Goal: Task Accomplishment & Management: Manage account settings

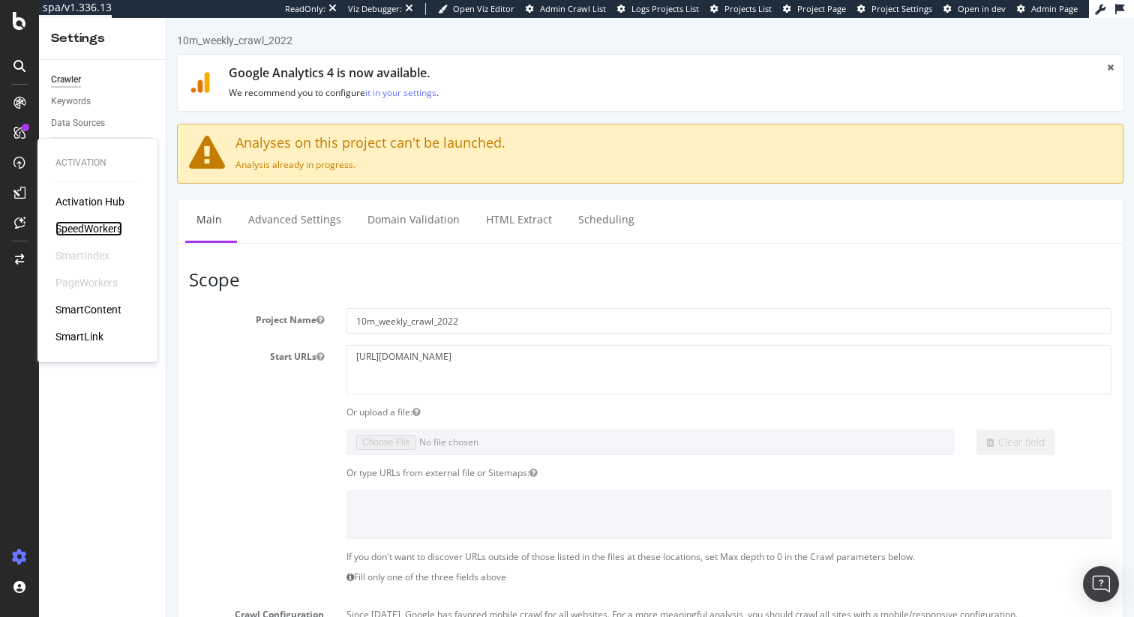
click at [79, 223] on div "SpeedWorkers" at bounding box center [88, 228] width 67 height 15
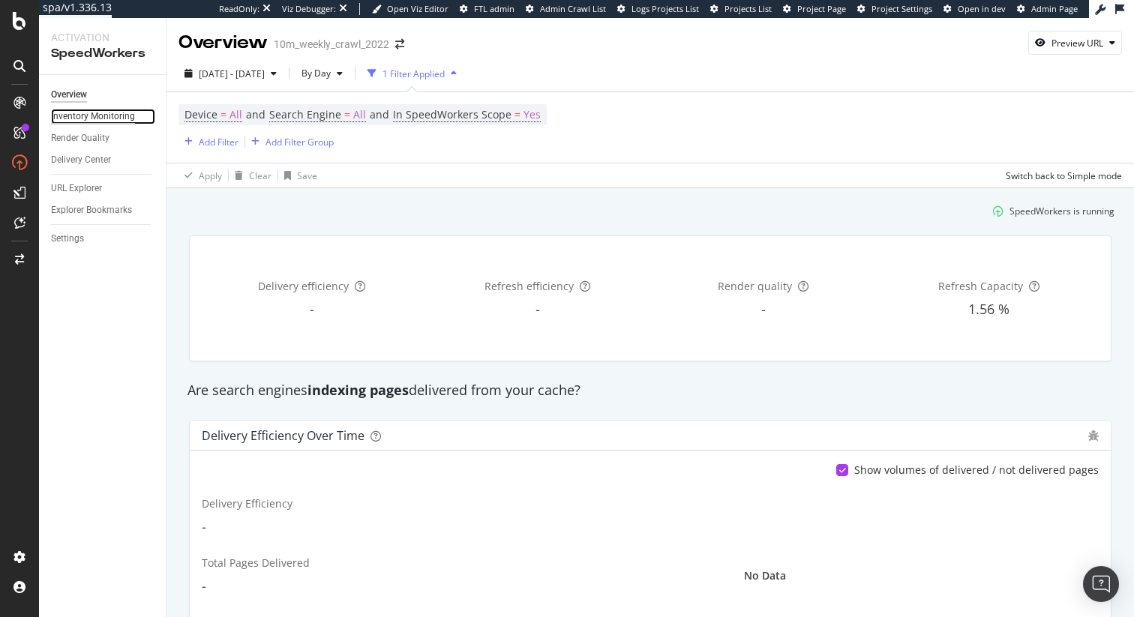
click at [115, 118] on div "Inventory Monitoring" at bounding box center [93, 117] width 84 height 16
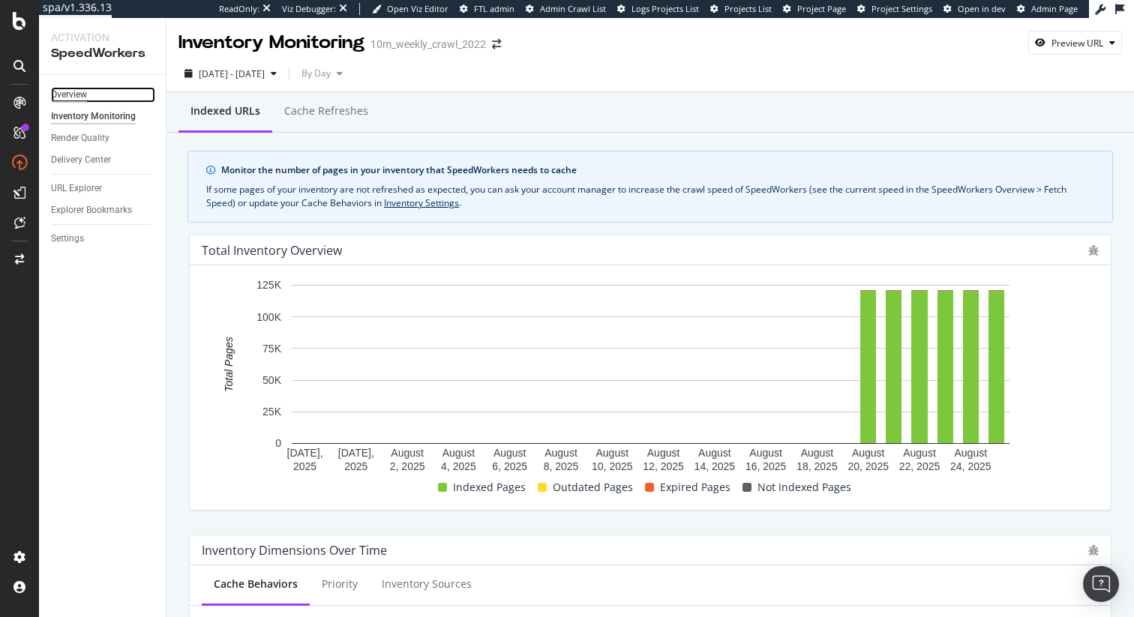
click at [69, 94] on div "Overview" at bounding box center [69, 95] width 36 height 16
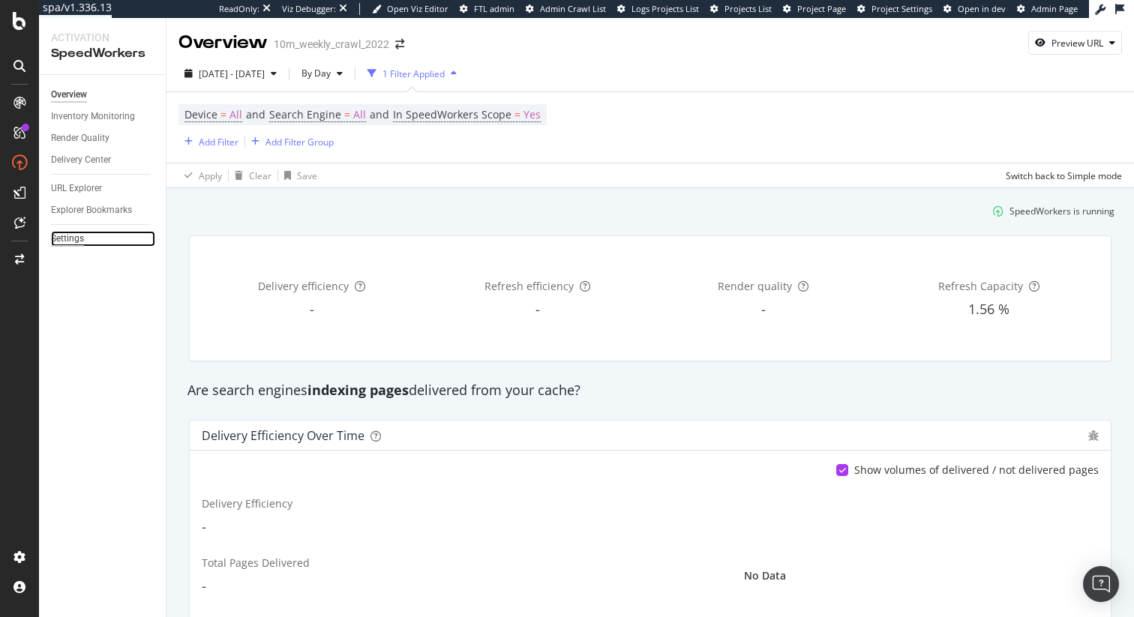
click at [73, 236] on div "Settings" at bounding box center [67, 239] width 33 height 16
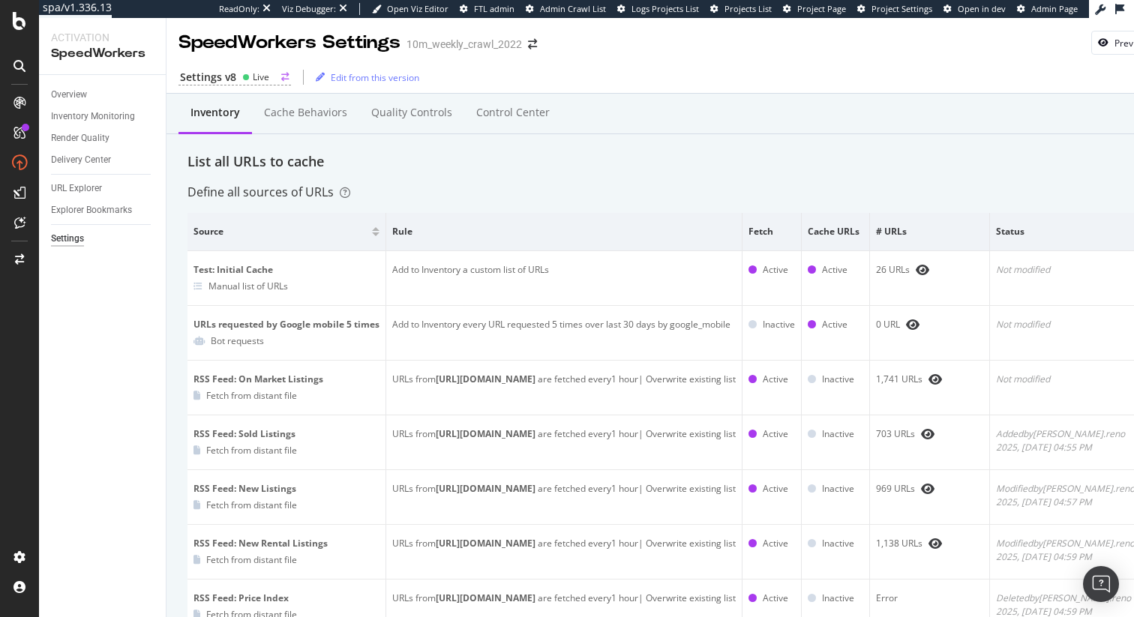
click at [254, 76] on div "Live" at bounding box center [261, 76] width 16 height 13
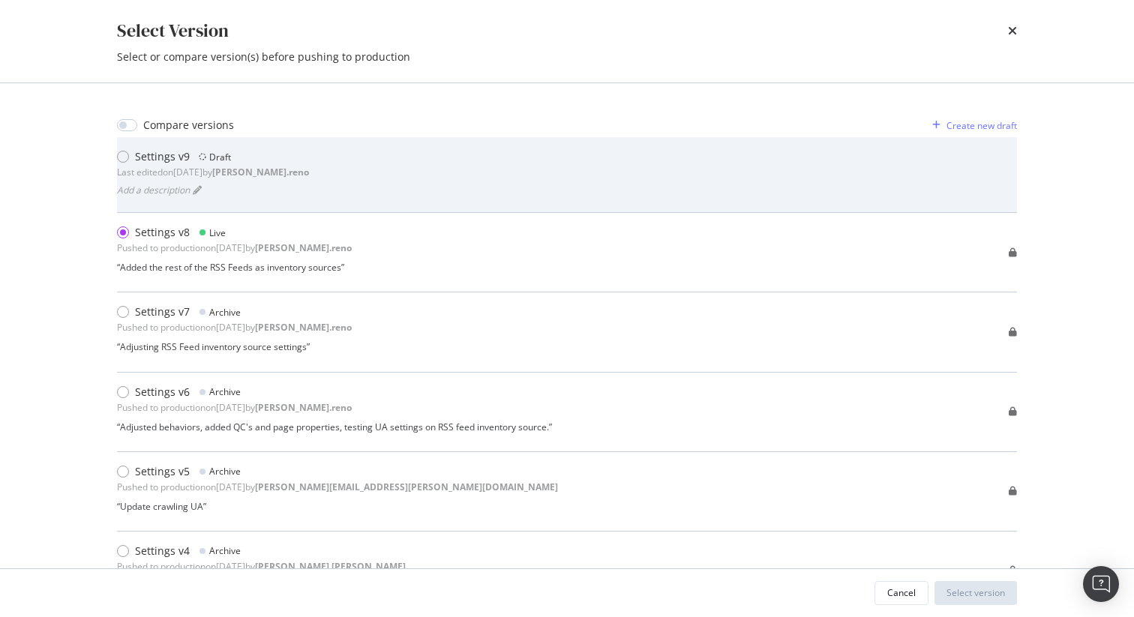
click at [381, 162] on div "Settings v9 Draft Last edited on 2025 Aug 26th by dan.reno Add a description" at bounding box center [567, 174] width 900 height 51
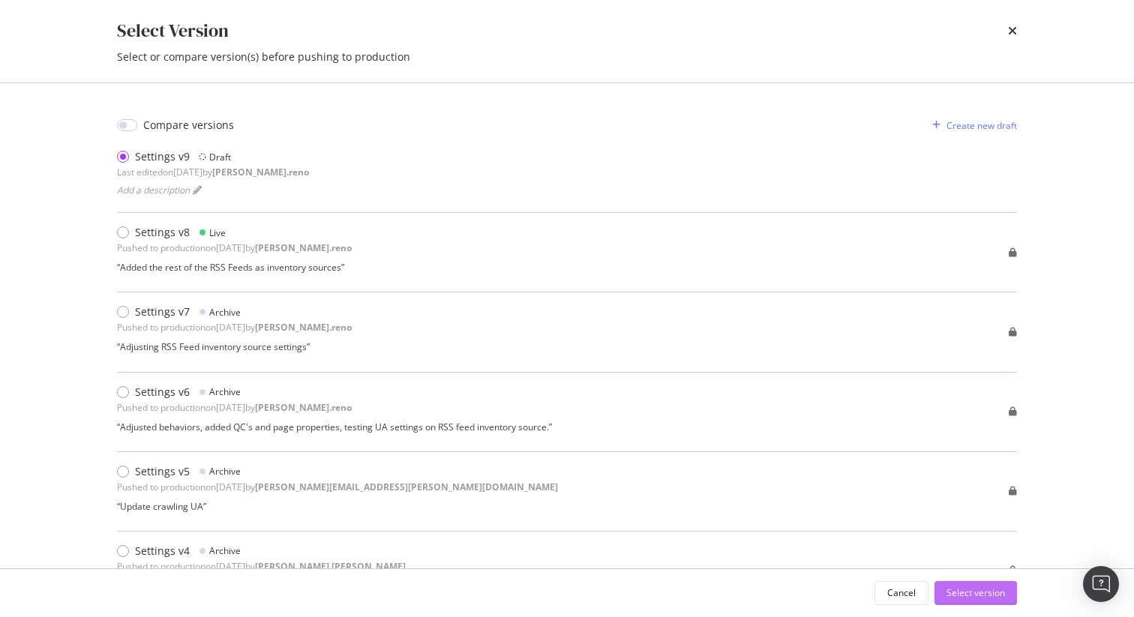
click at [1004, 589] on div "Select version" at bounding box center [975, 592] width 58 height 13
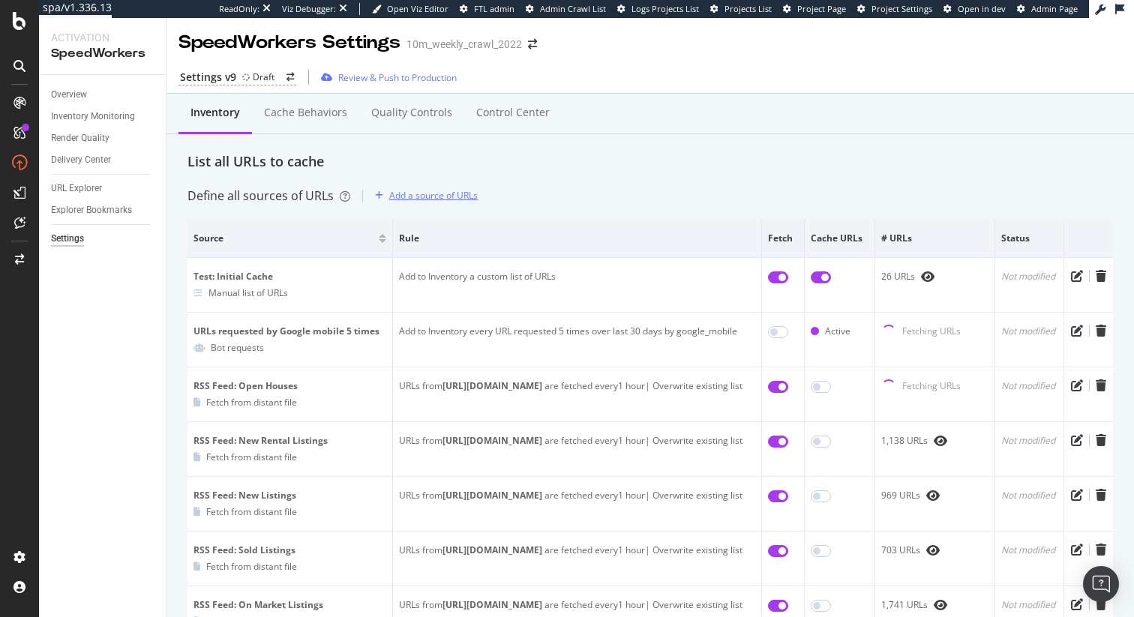
click at [437, 198] on div "Add a source of URLs" at bounding box center [433, 195] width 88 height 13
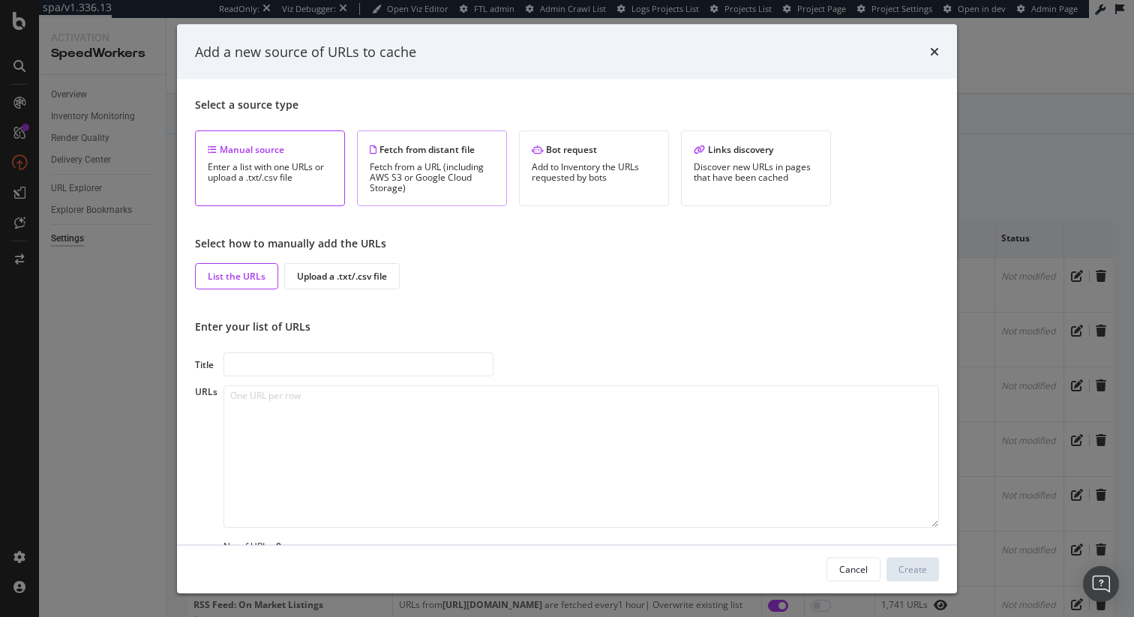
click at [436, 196] on div "Fetch from distant file Fetch from a URL (including AWS S3 or Google Cloud Stor…" at bounding box center [432, 168] width 150 height 76
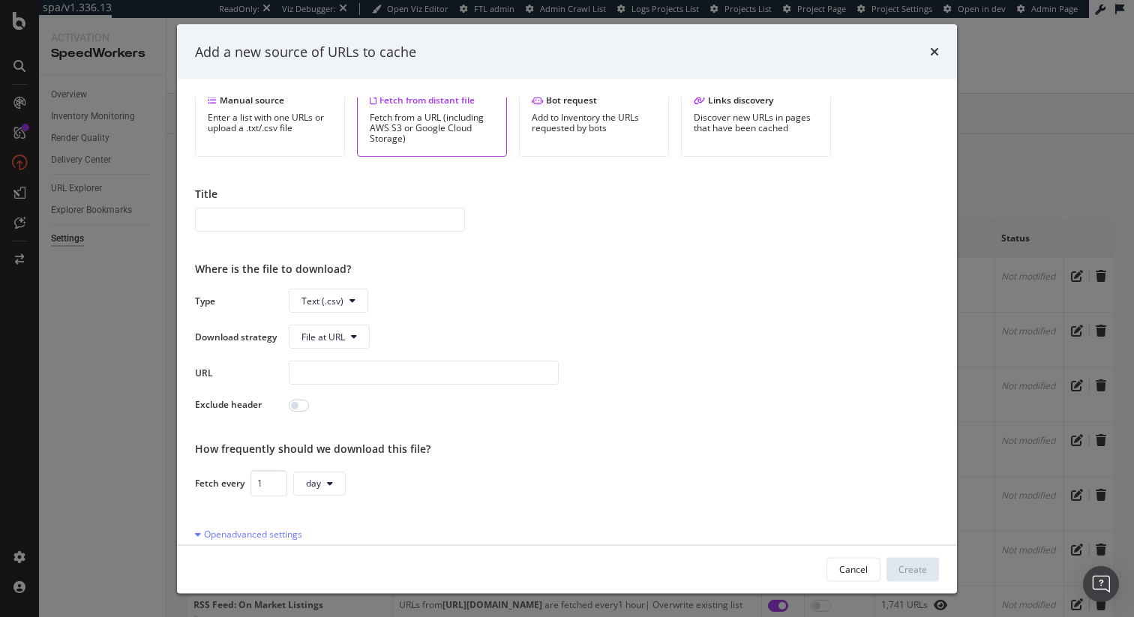
scroll to position [86, 0]
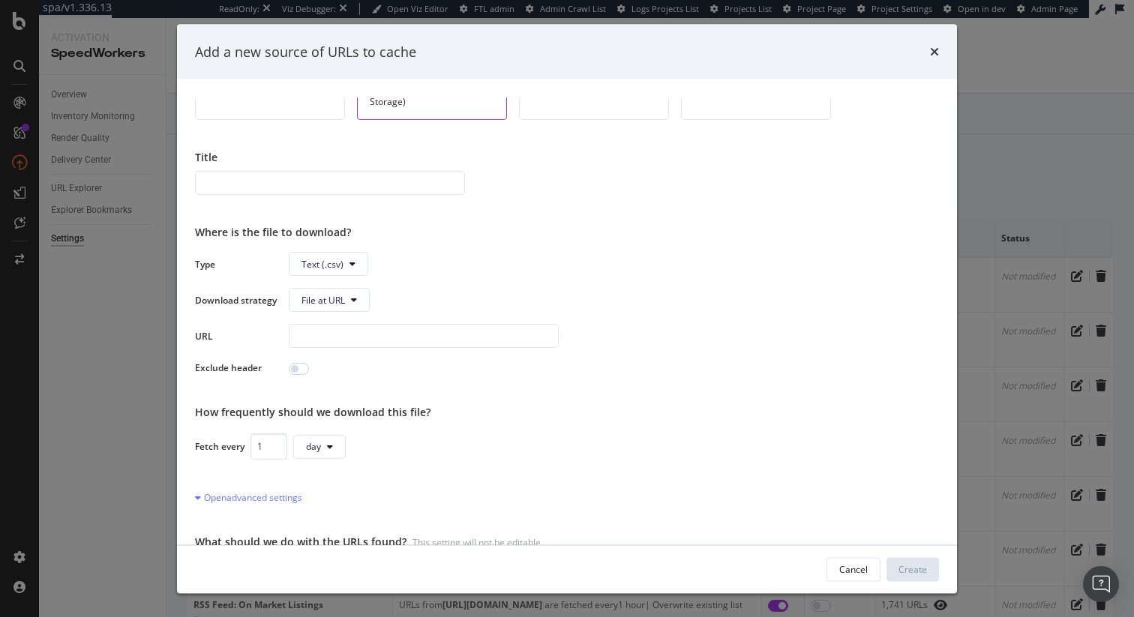
click at [390, 178] on input "modal" at bounding box center [330, 183] width 270 height 24
click at [357, 265] on button "Text (.csv)" at bounding box center [328, 264] width 79 height 24
click at [359, 320] on span "Sitemap (.xml)" at bounding box center [331, 321] width 60 height 13
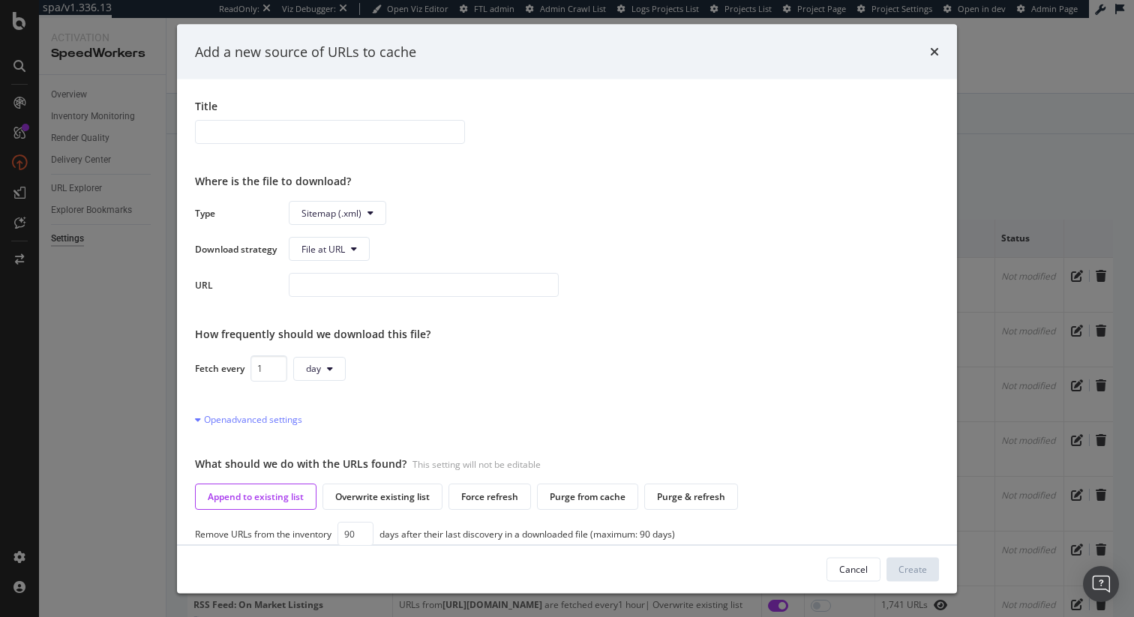
scroll to position [58, 0]
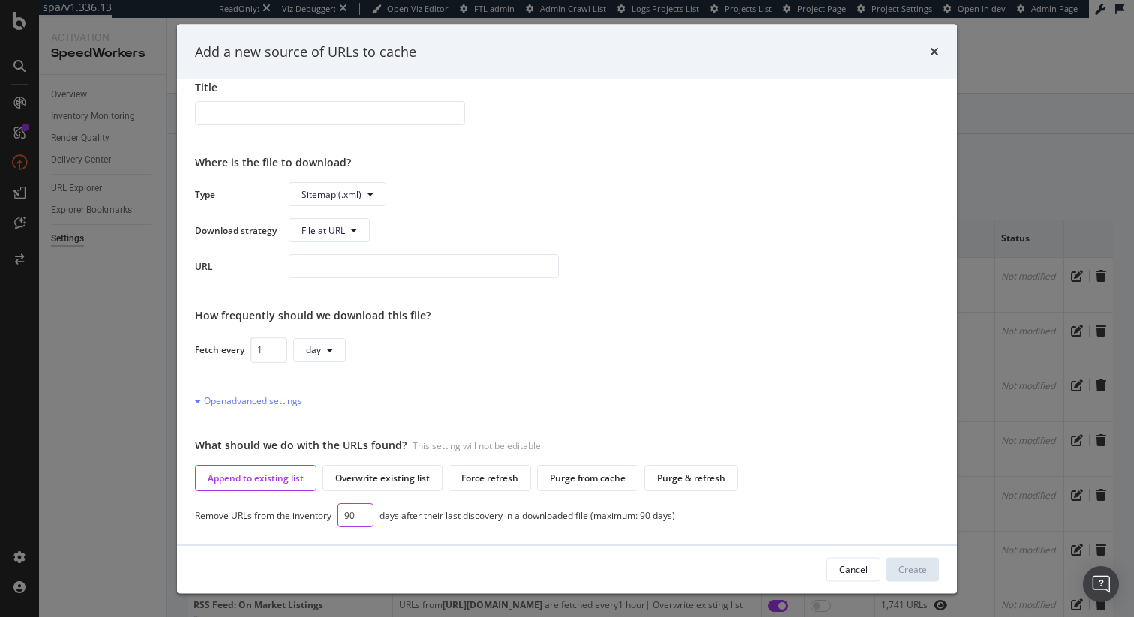
click at [352, 514] on input "90" at bounding box center [355, 515] width 36 height 24
type input "7"
click at [487, 523] on div "Remove URLs from the inventory 7 days after their last discovery in a downloade…" at bounding box center [567, 515] width 744 height 24
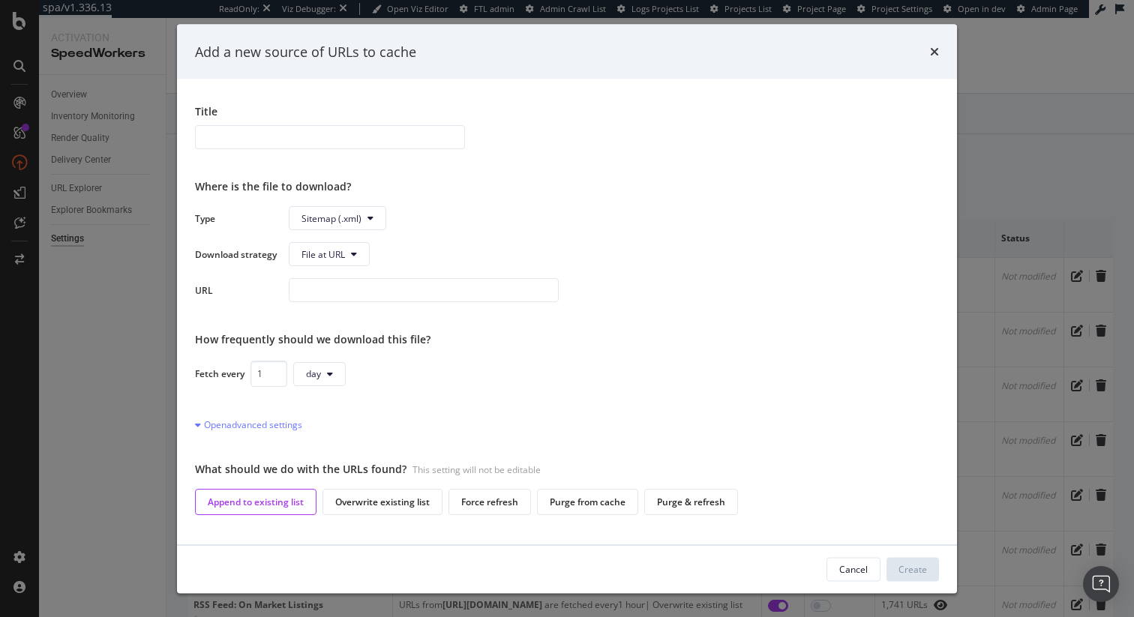
scroll to position [98, 0]
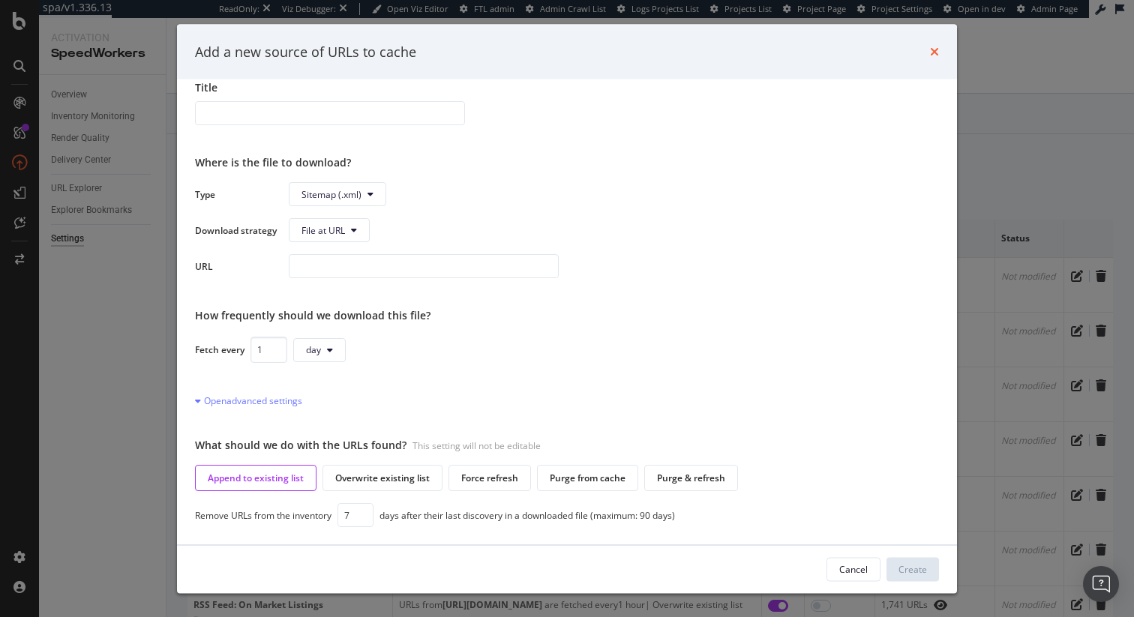
click at [930, 52] on icon "times" at bounding box center [934, 52] width 9 height 12
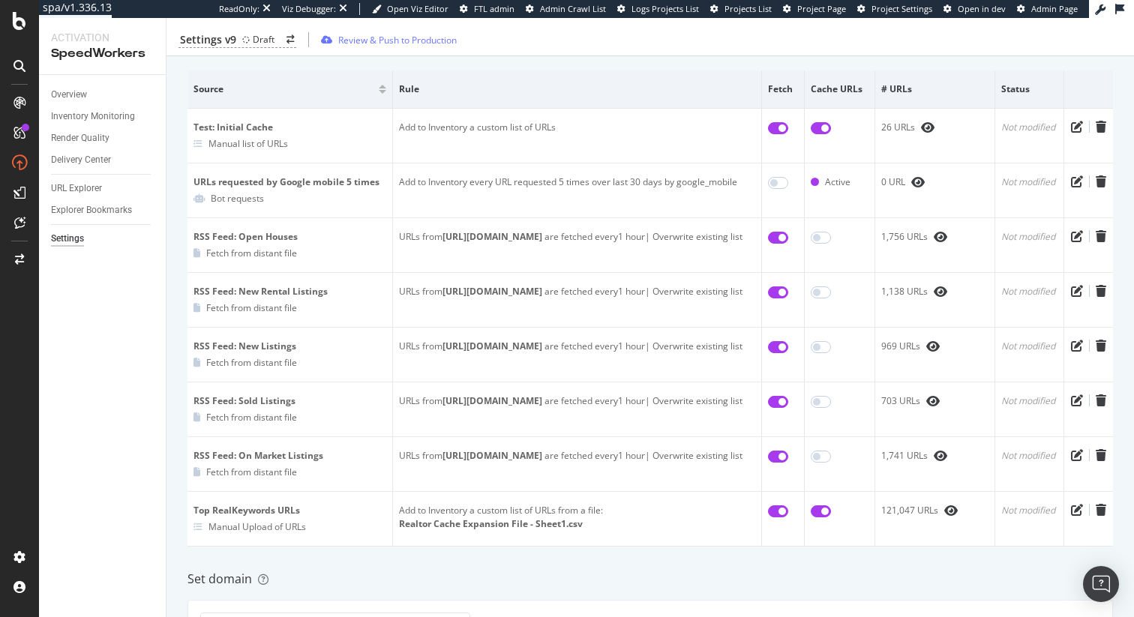
scroll to position [158, 0]
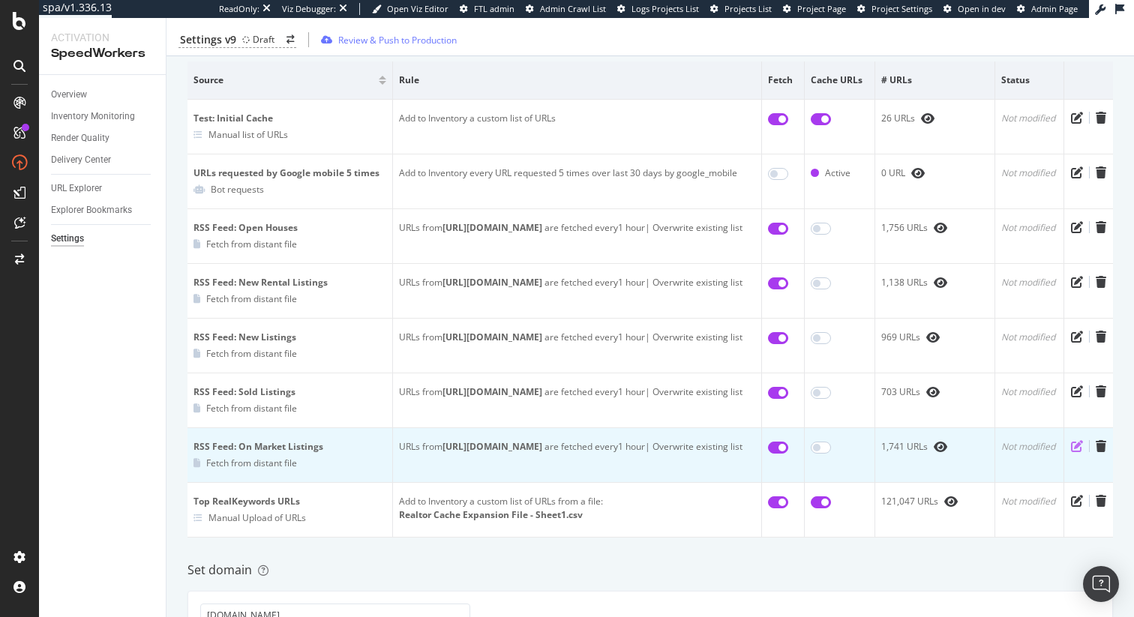
click at [1081, 452] on icon "pen-to-square" at bounding box center [1077, 446] width 12 height 12
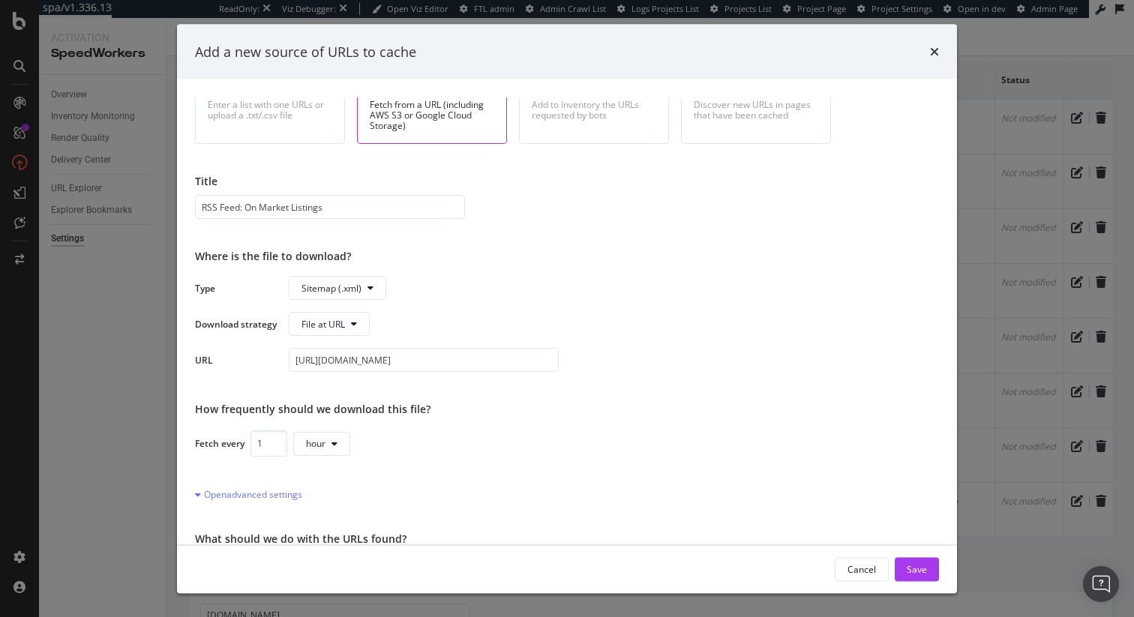
scroll to position [58, 0]
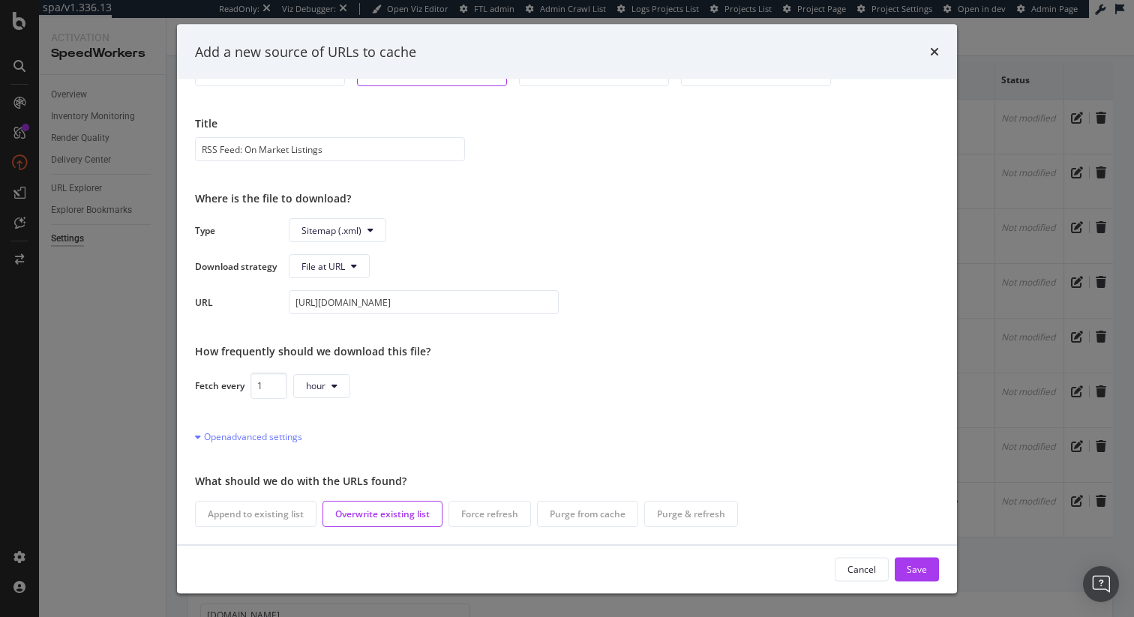
click at [271, 504] on div "Append to existing list" at bounding box center [255, 514] width 121 height 26
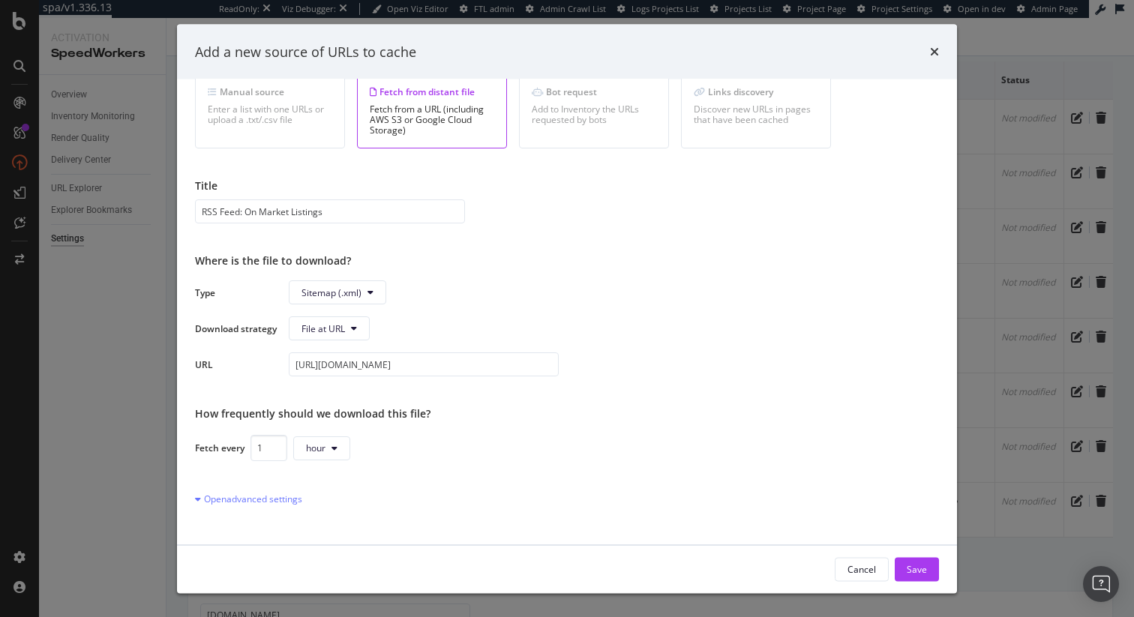
click at [1026, 561] on div "Add a new source of URLs to cache Select a source type Manual source Enter a li…" at bounding box center [567, 308] width 1134 height 617
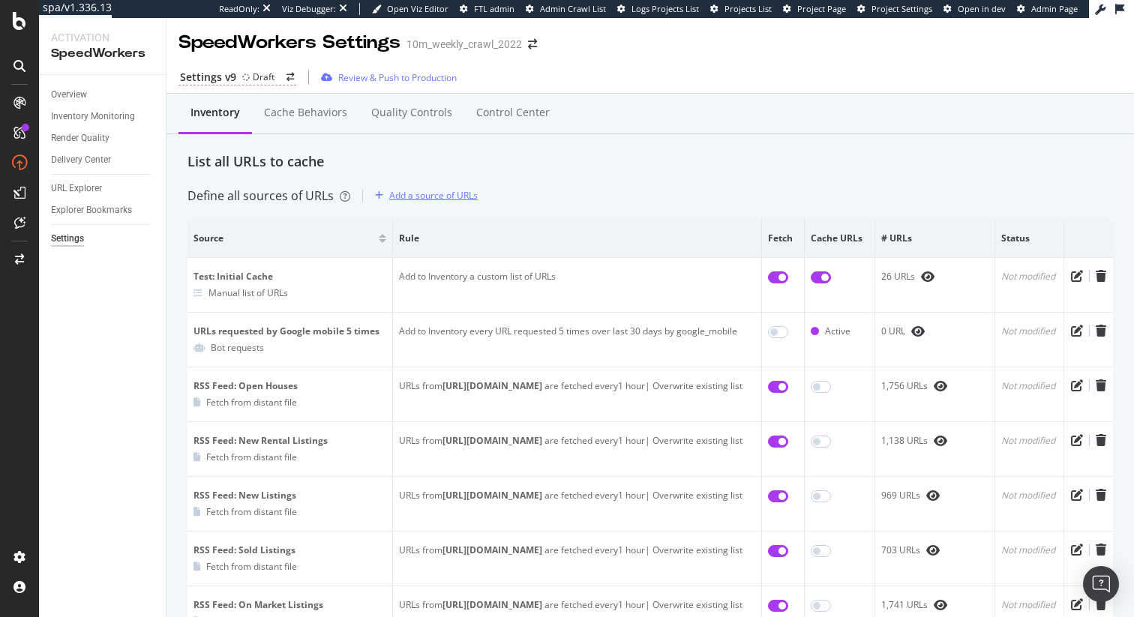
click at [439, 194] on div "Add a source of URLs" at bounding box center [433, 195] width 88 height 13
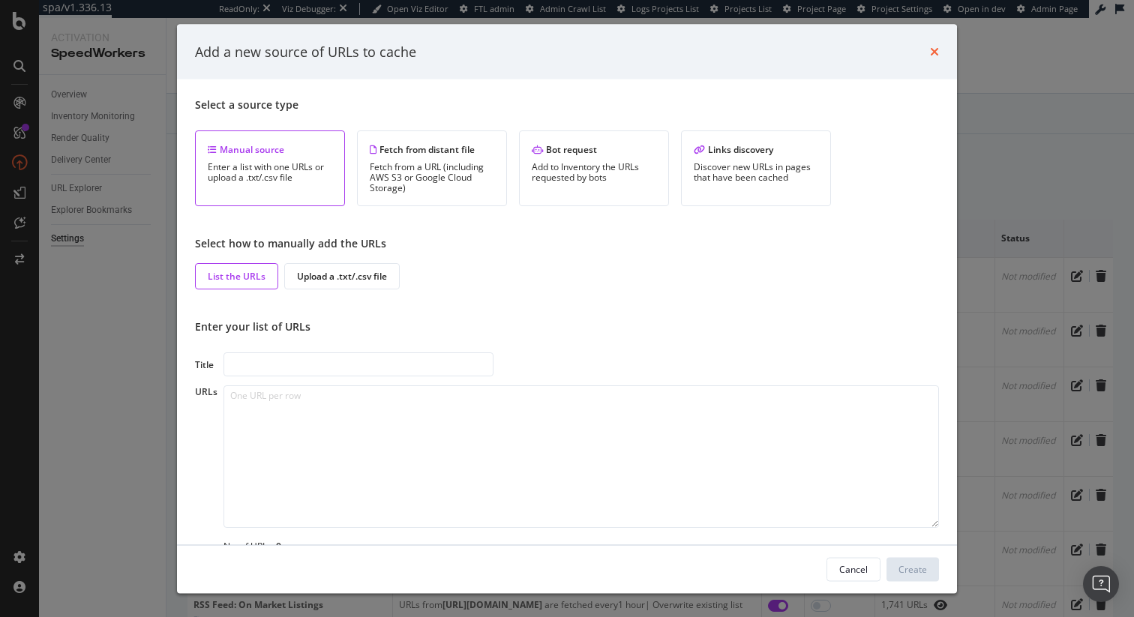
click at [935, 47] on icon "times" at bounding box center [934, 52] width 9 height 12
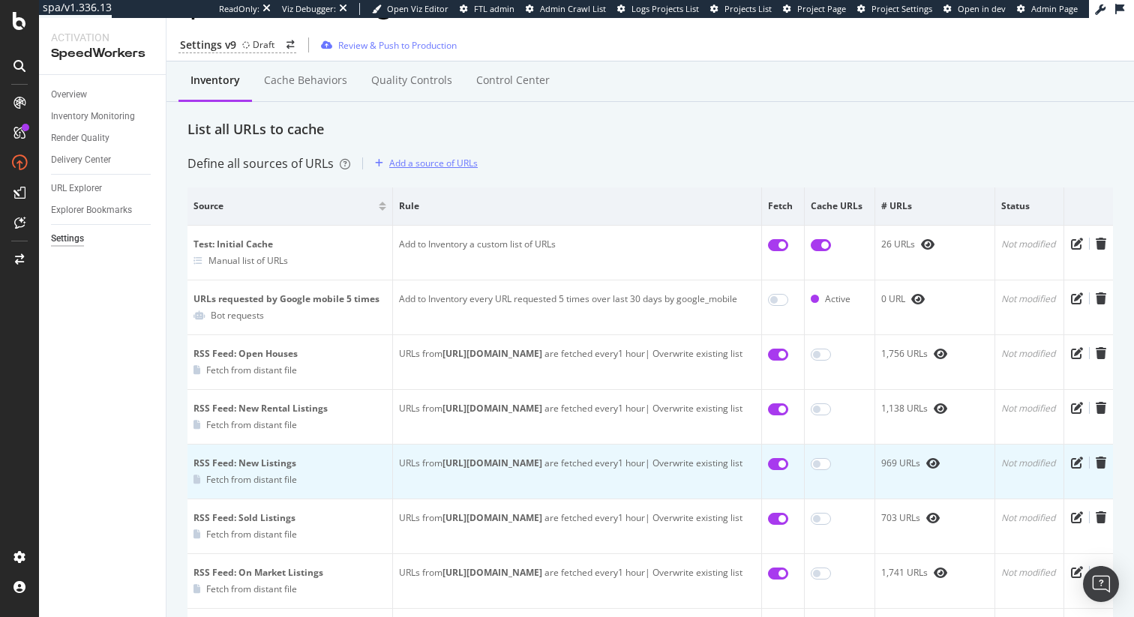
scroll to position [9, 0]
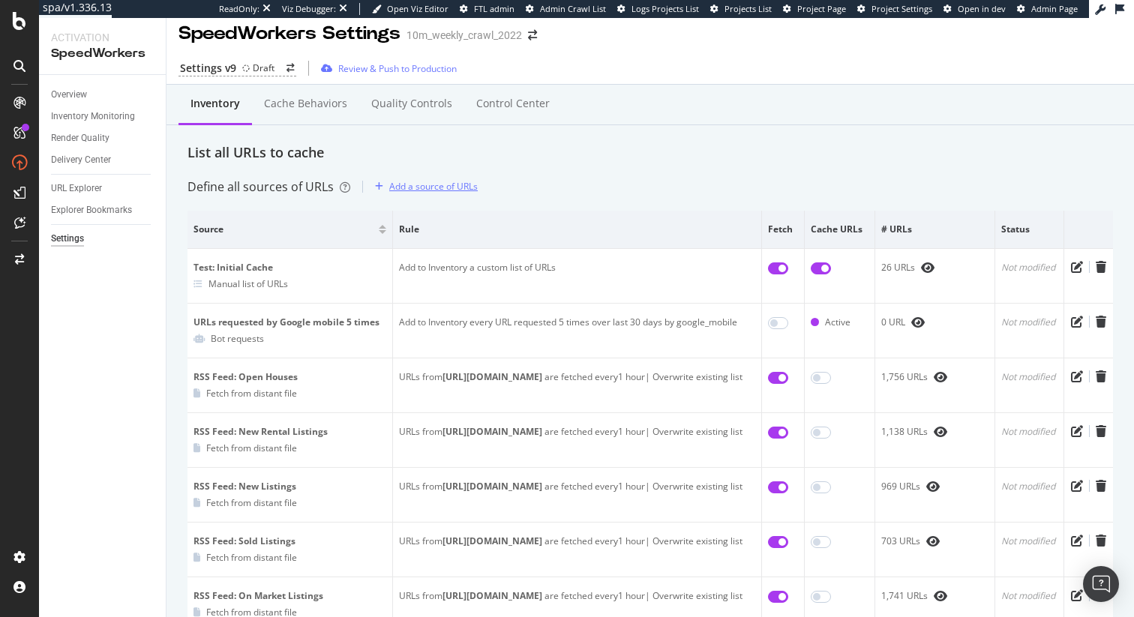
click at [418, 188] on div "Add a source of URLs" at bounding box center [433, 186] width 88 height 13
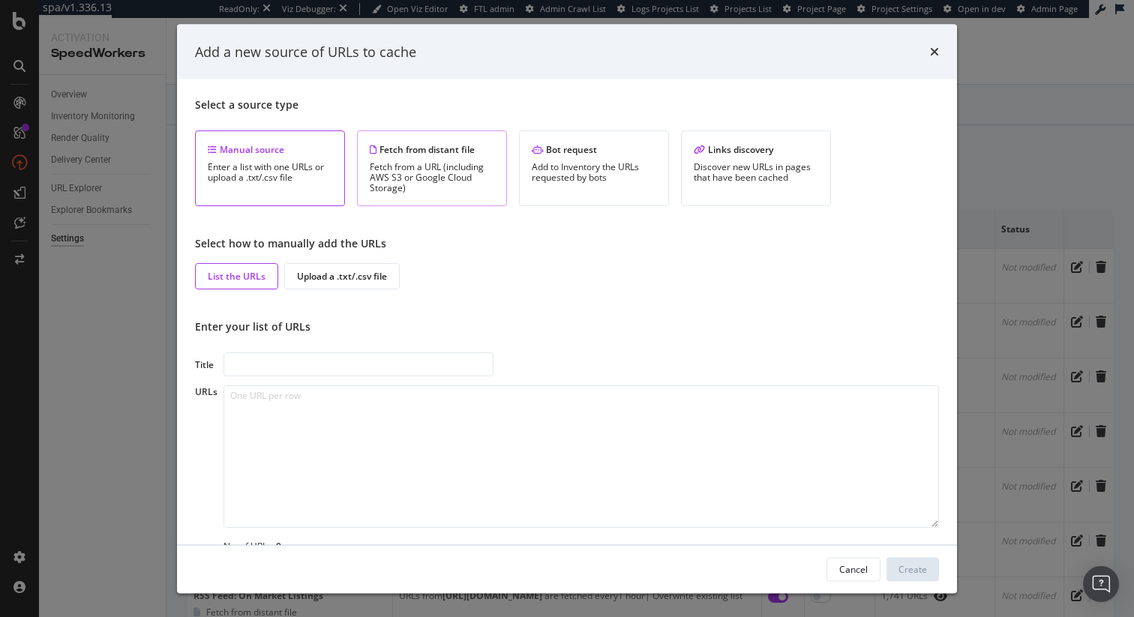
click at [414, 176] on div "Fetch from a URL (including AWS S3 or Google Cloud Storage)" at bounding box center [432, 177] width 124 height 31
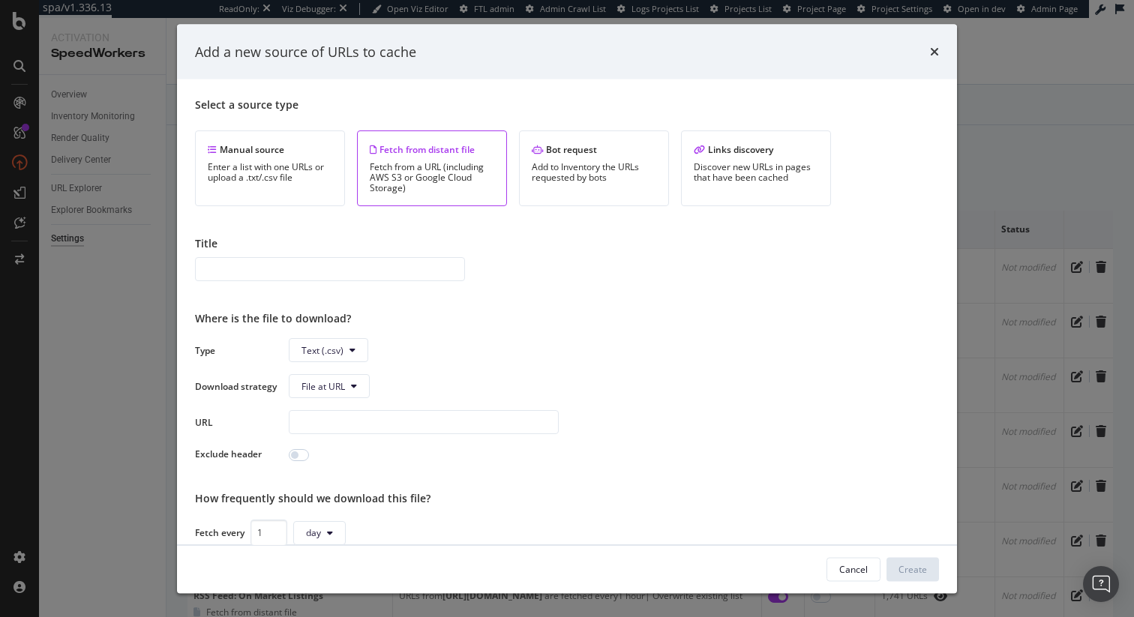
click at [333, 273] on input "modal" at bounding box center [330, 269] width 270 height 24
type input "RSS Feed: On Market Listings (Cumulative)"
click at [341, 339] on button "Text (.csv)" at bounding box center [328, 350] width 79 height 24
click at [343, 408] on span "Sitemap (.xml)" at bounding box center [331, 407] width 60 height 13
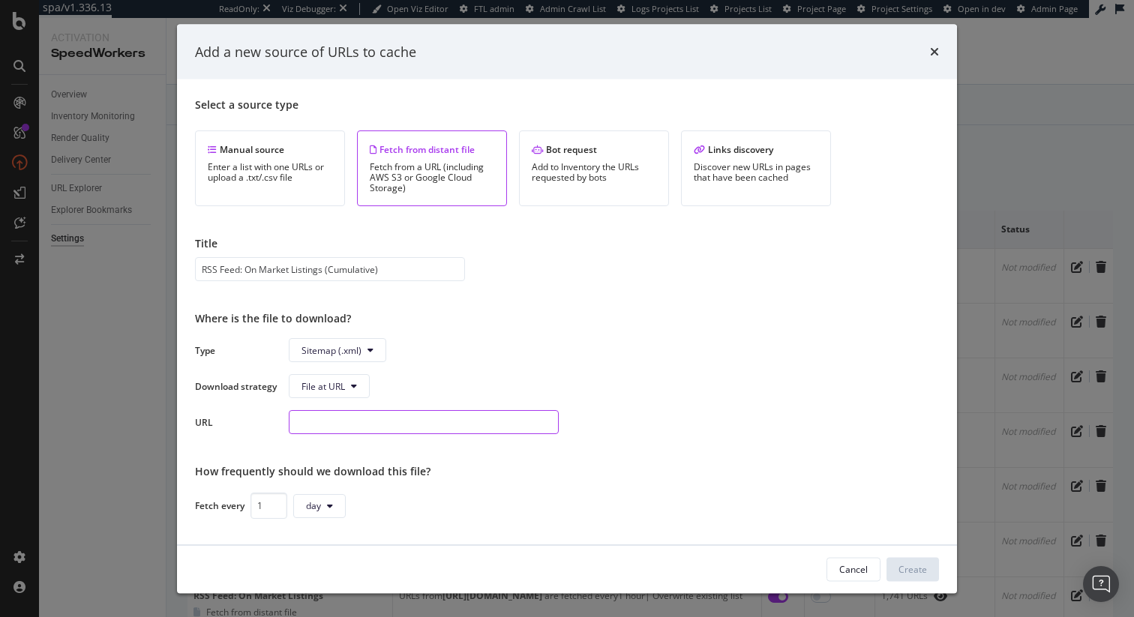
click at [361, 422] on input "modal" at bounding box center [424, 422] width 270 height 24
paste input "[URL][DOMAIN_NAME]"
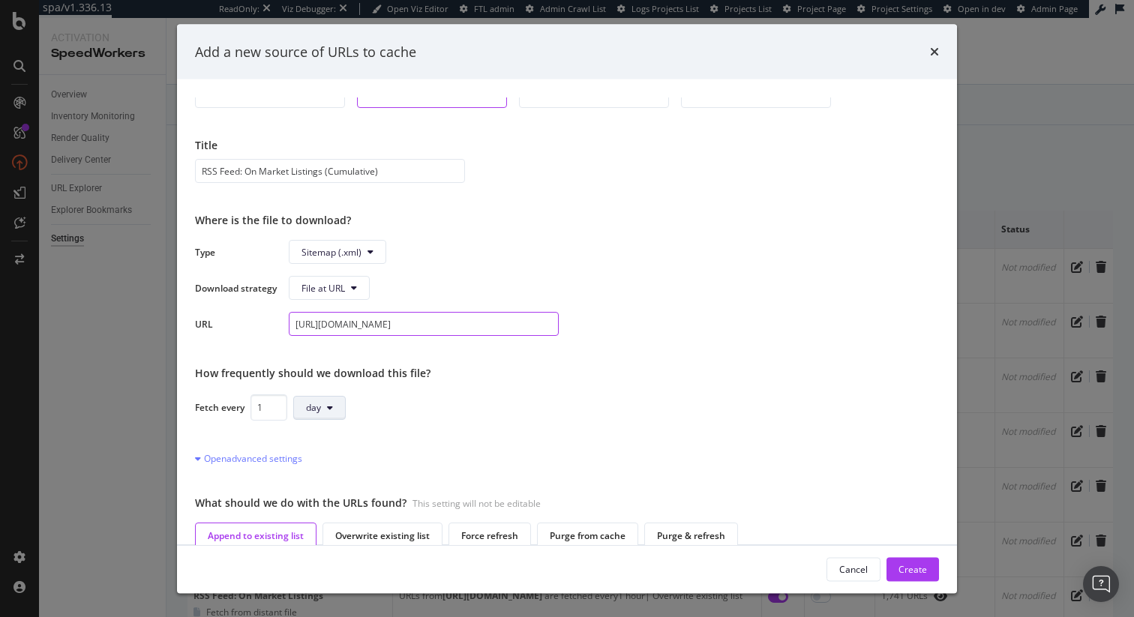
type input "[URL][DOMAIN_NAME]"
click at [337, 409] on button "day" at bounding box center [319, 407] width 52 height 24
click at [332, 465] on span "hour" at bounding box center [320, 464] width 29 height 13
click at [580, 388] on div "Select a source type Manual source Enter a list with one URLs or upload a .txt/…" at bounding box center [567, 340] width 744 height 487
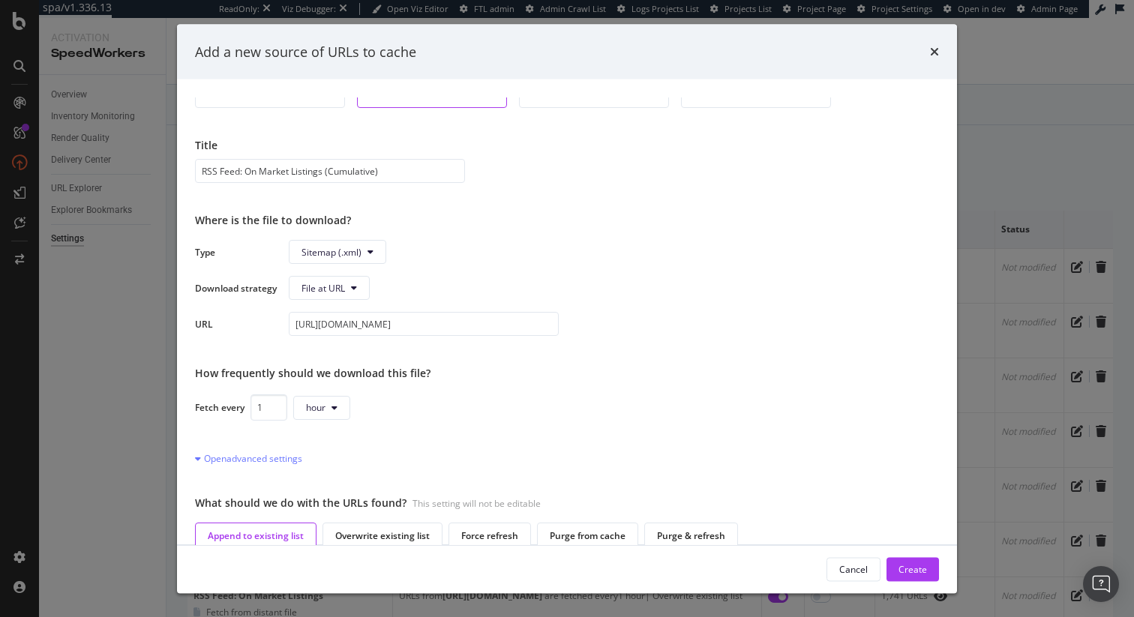
scroll to position [58, 0]
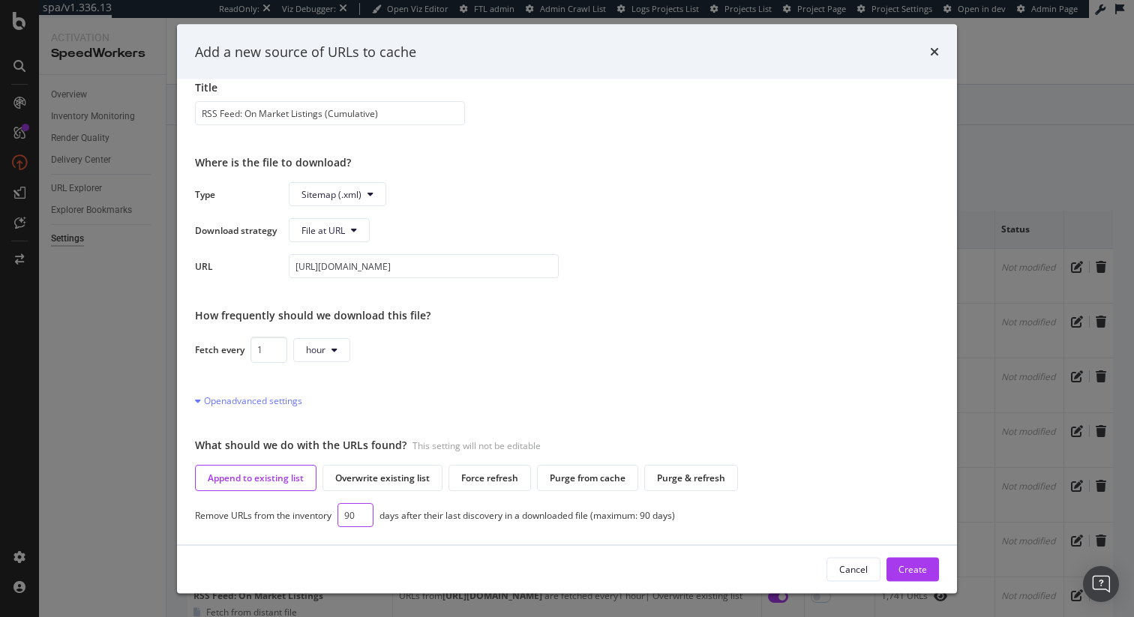
click at [354, 518] on input "90" at bounding box center [355, 515] width 36 height 24
type input "7"
click at [515, 535] on div "Select a source type Manual source Enter a list with one URLs or upload a .txt/…" at bounding box center [567, 311] width 780 height 465
click at [523, 529] on div "Select a source type Manual source Enter a list with one URLs or upload a .txt/…" at bounding box center [567, 311] width 780 height 465
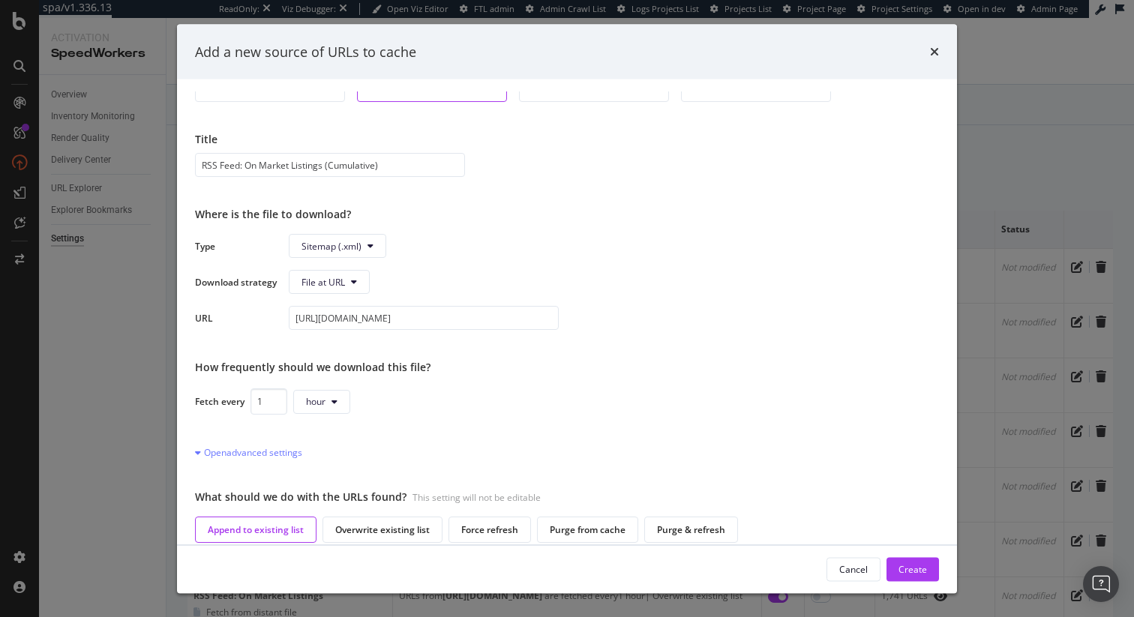
scroll to position [3, 0]
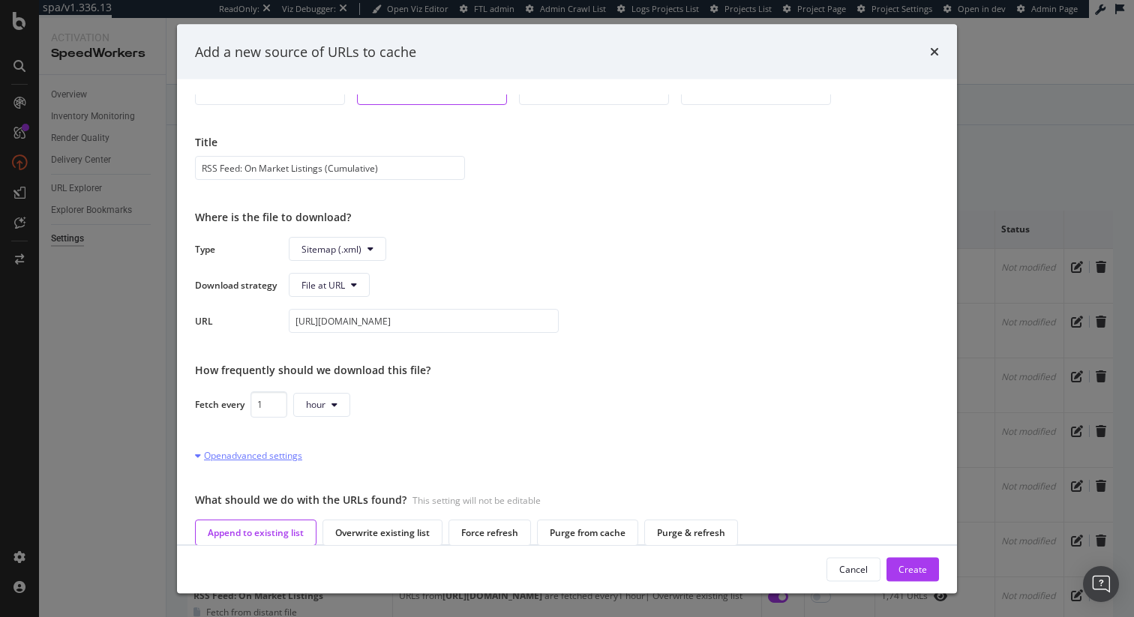
click at [267, 457] on div "Open advanced settings" at bounding box center [248, 455] width 107 height 13
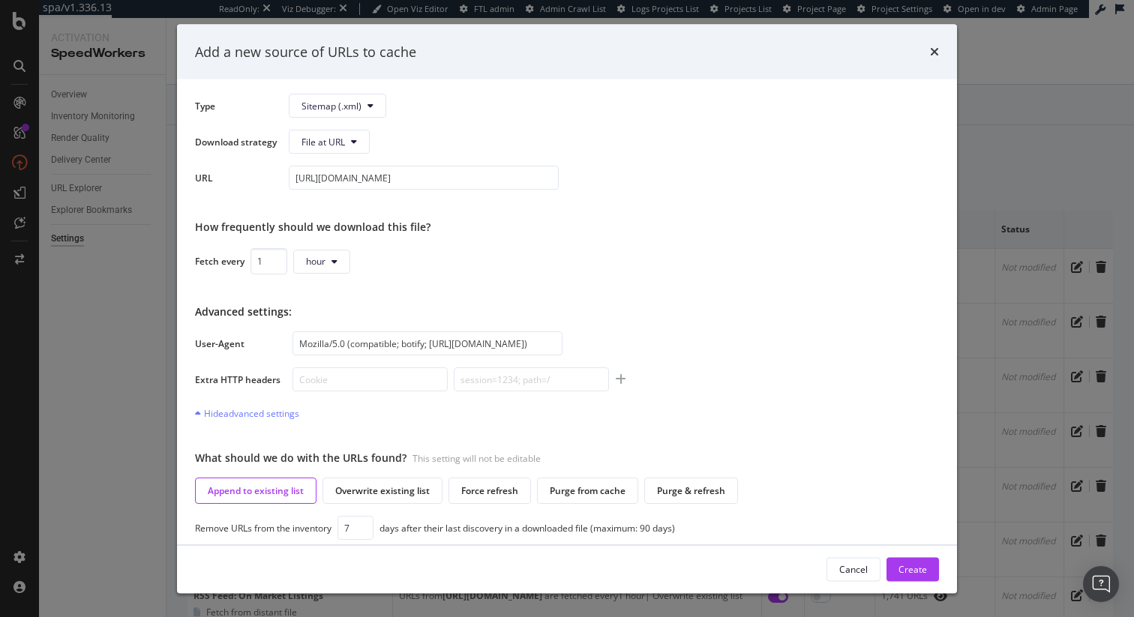
scroll to position [58, 0]
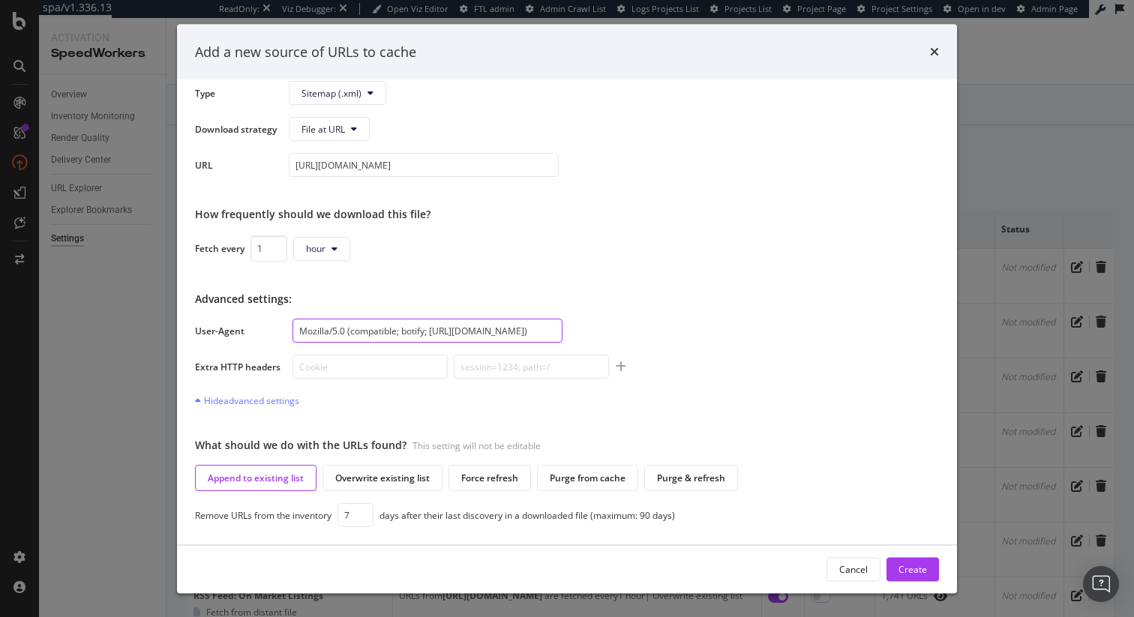
click at [439, 327] on input "Mozilla/5.0 (compatible; botify; http://botify.com)" at bounding box center [427, 331] width 270 height 24
paste input "ActivationCaching"
type input "Mozilla/5.0 (compatible; ActivationCaching)"
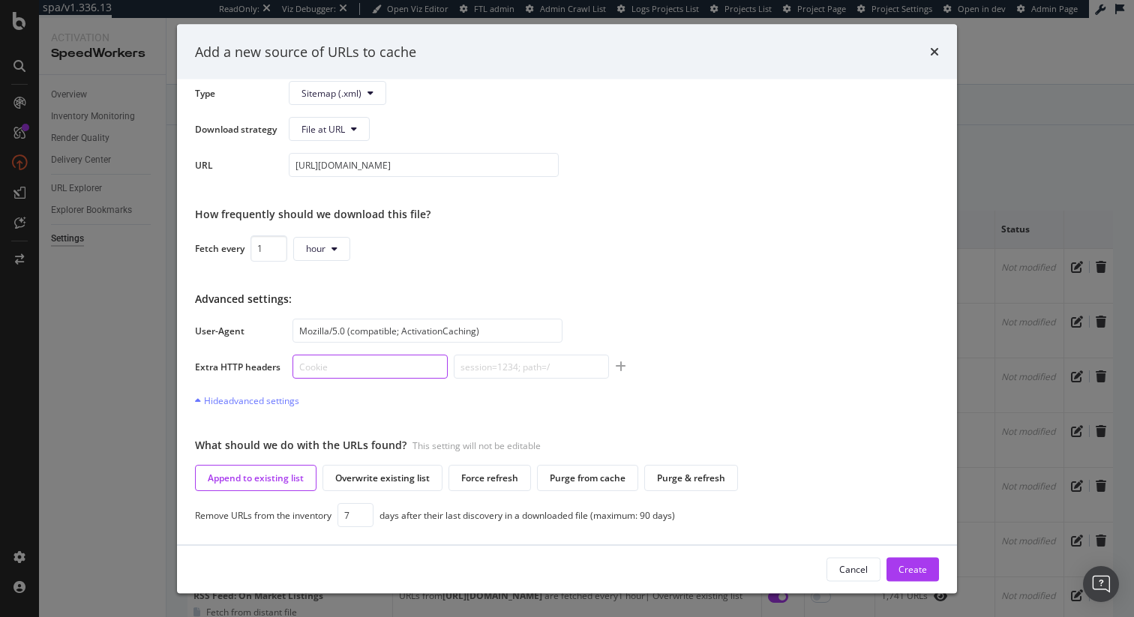
click at [328, 370] on input "modal" at bounding box center [369, 367] width 155 height 24
paste input "x-kasada-access-token"
type input "x-kasada-access-token"
click at [503, 376] on input "modal" at bounding box center [531, 367] width 155 height 24
paste input "d304669c-1a3e-4c9d-a0b6-d24556746263"
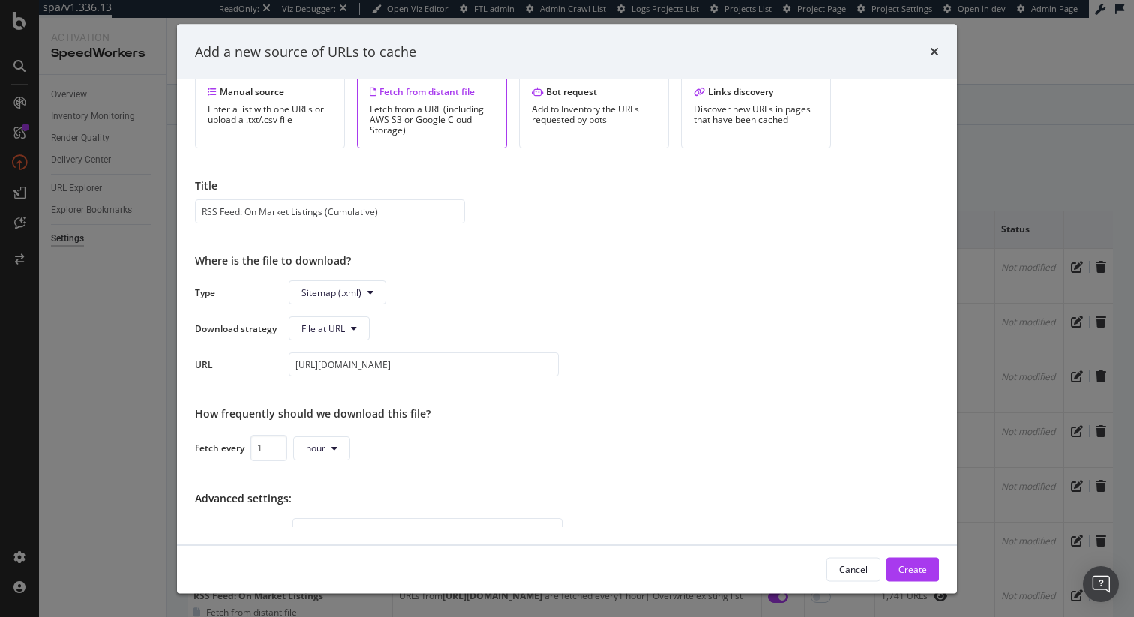
scroll to position [199, 0]
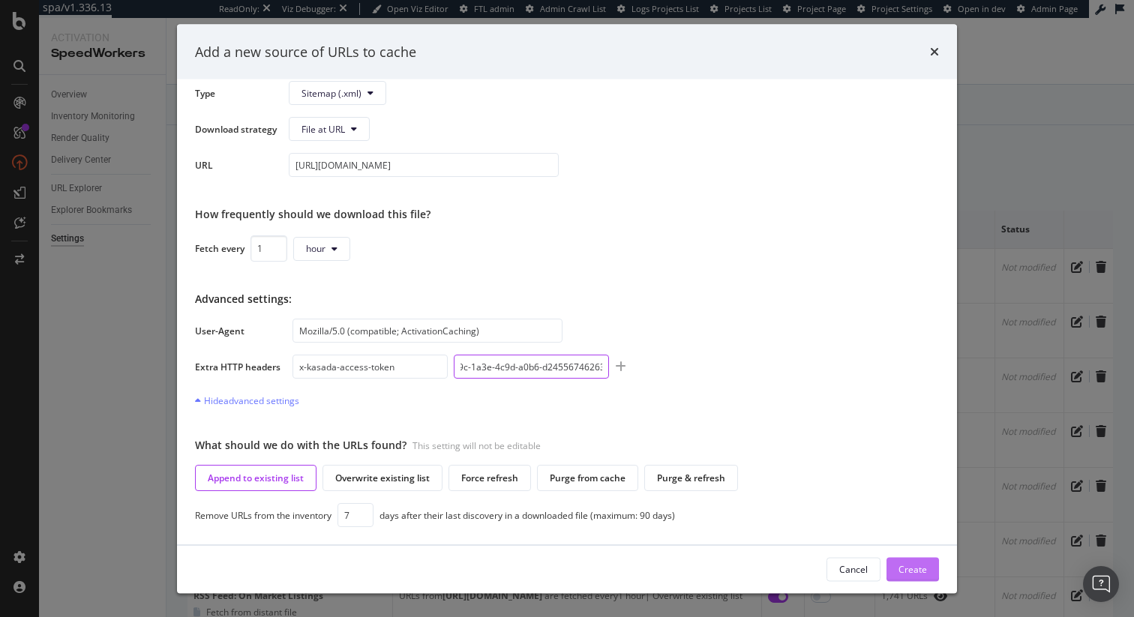
type input "d304669c-1a3e-4c9d-a0b6-d24556746263"
click at [916, 563] on div "Create" at bounding box center [912, 568] width 28 height 13
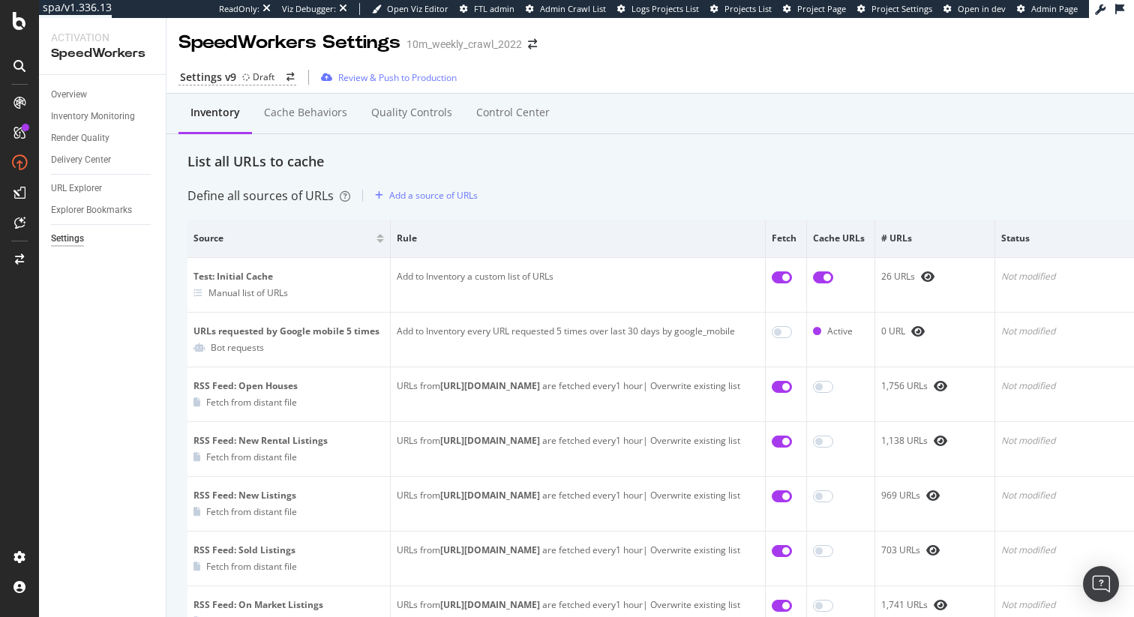
click at [478, 154] on div "List all URLs to cache" at bounding box center [685, 161] width 997 height 19
click at [376, 75] on div "Review & Push to Production" at bounding box center [397, 77] width 118 height 13
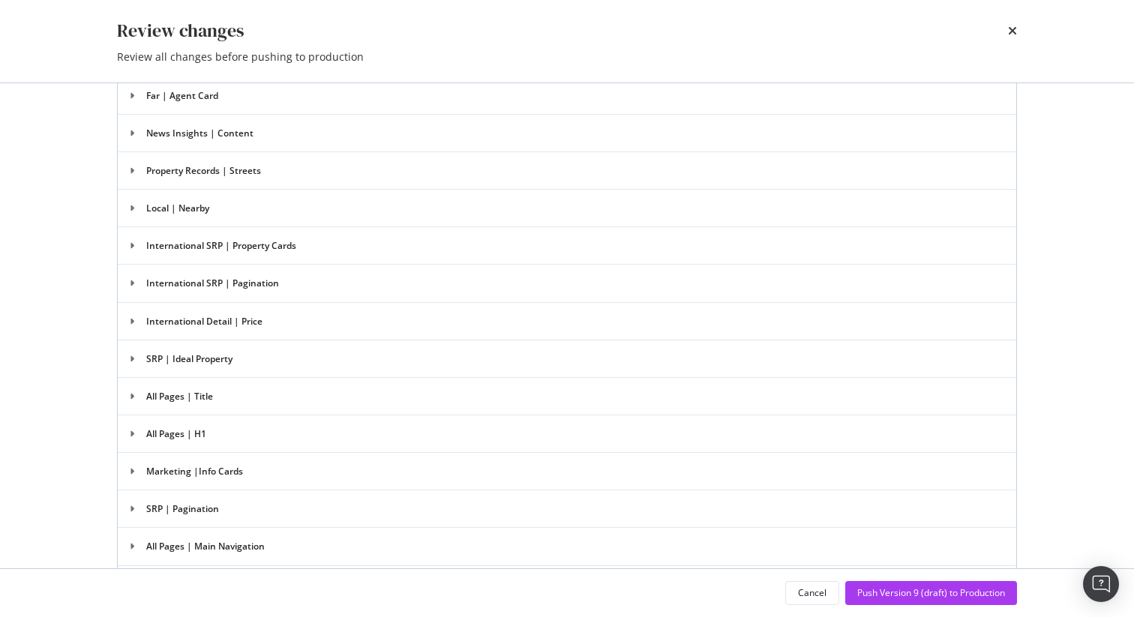
scroll to position [2615, 0]
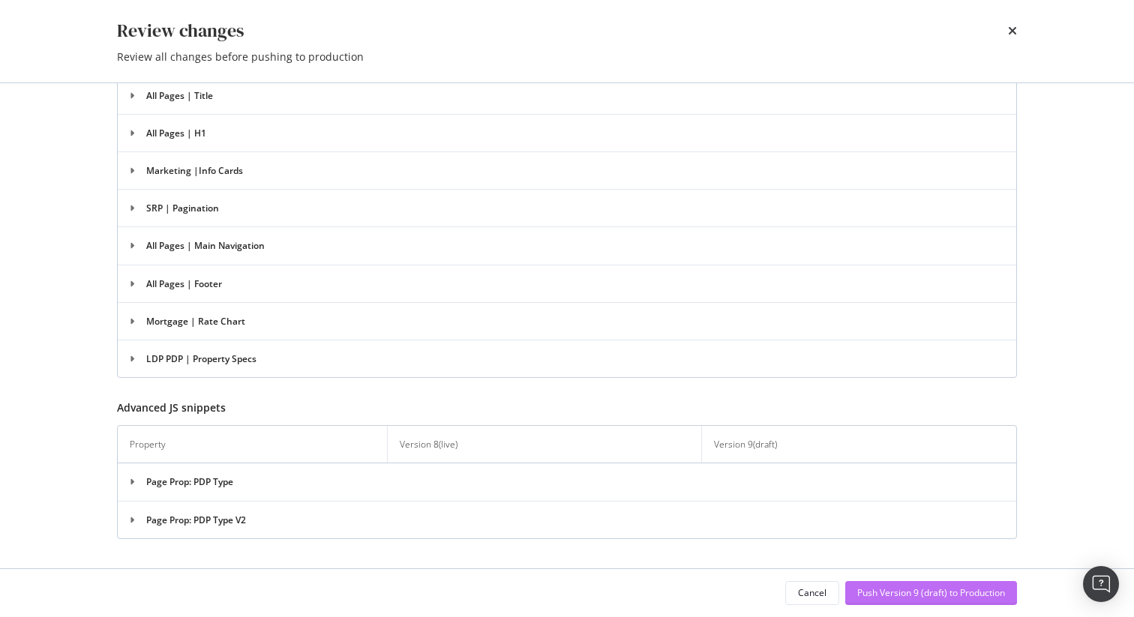
click at [886, 586] on div "Push Version 9 (draft) to Production" at bounding box center [931, 592] width 148 height 13
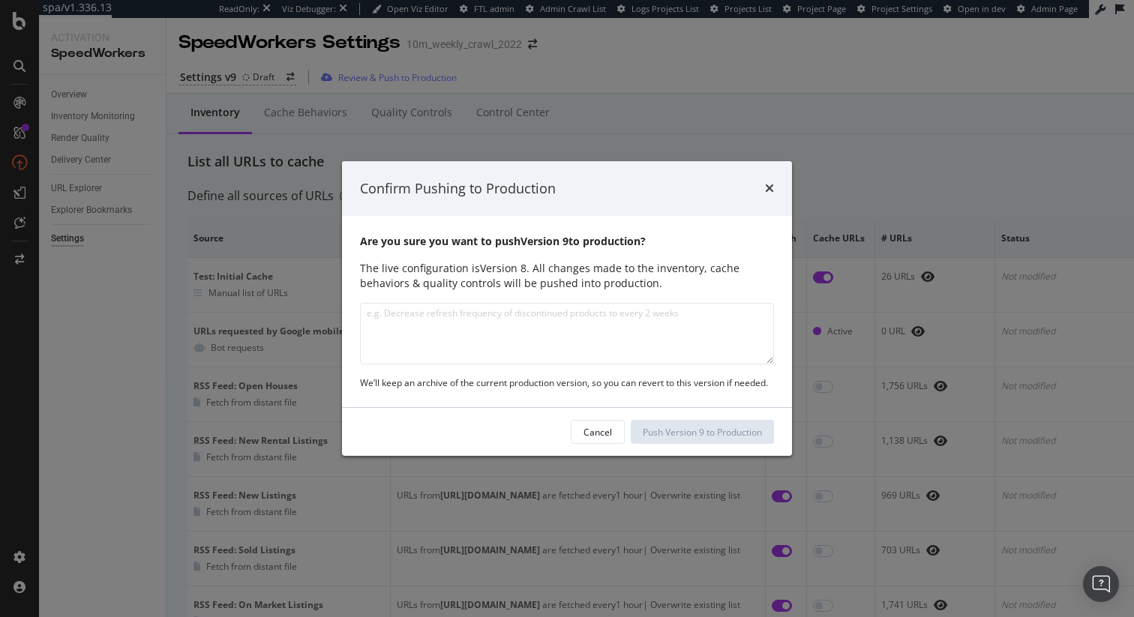
click at [604, 325] on textarea "modal" at bounding box center [567, 333] width 414 height 61
type textarea "Added cumulative on market listing inventory source"
click at [684, 427] on div "Push Version 9 to Production" at bounding box center [702, 432] width 119 height 13
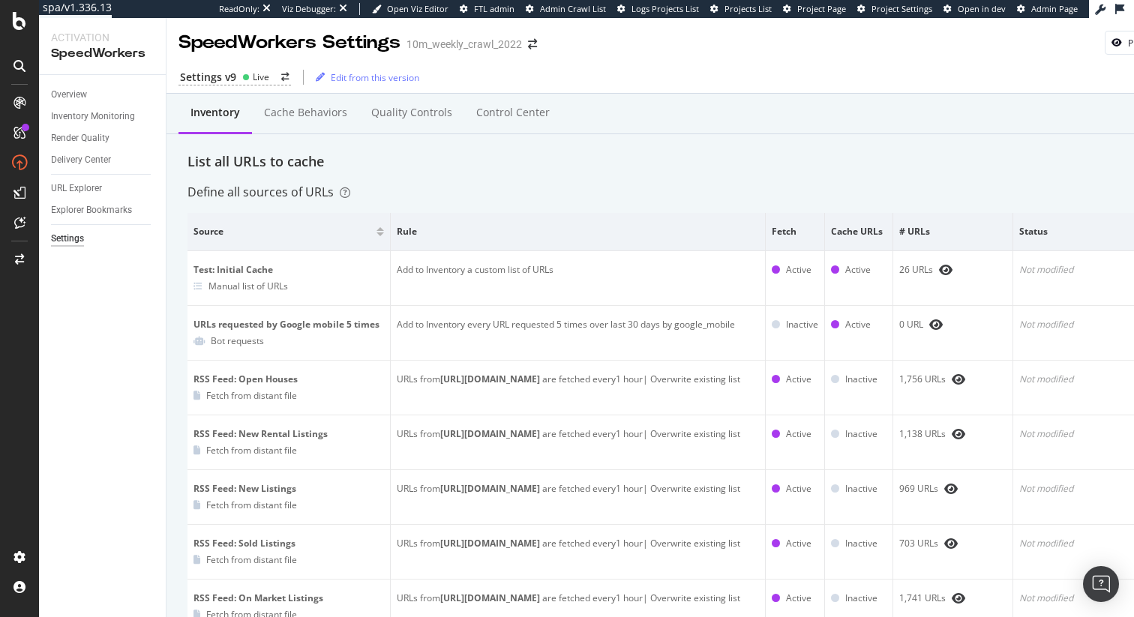
click at [603, 159] on div "List all URLs to cache" at bounding box center [688, 161] width 1002 height 19
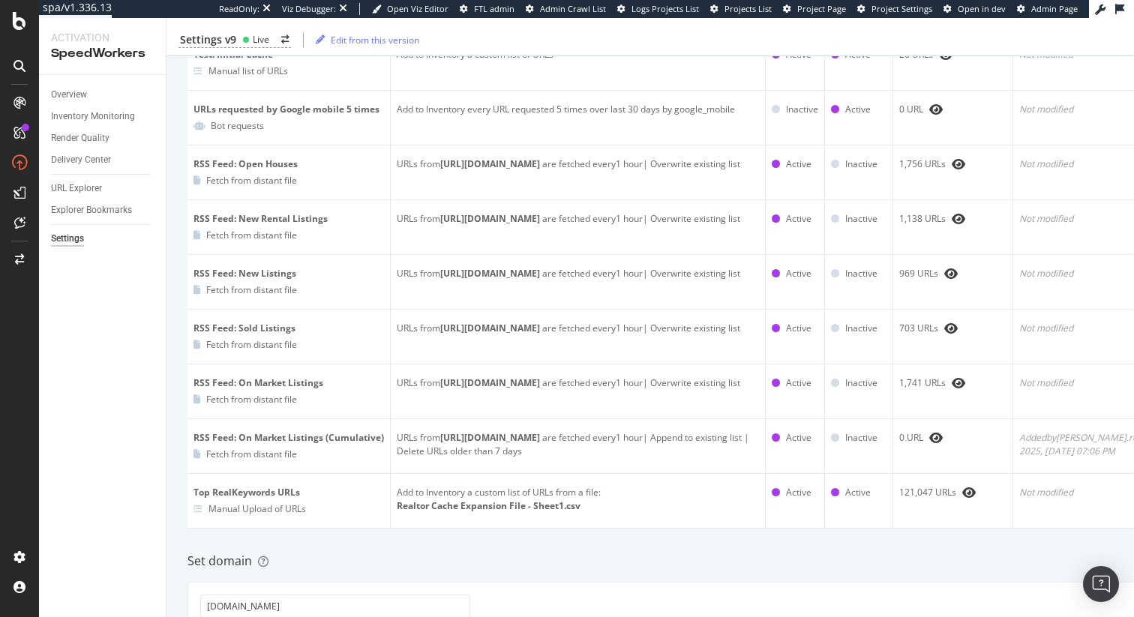
scroll to position [0, 0]
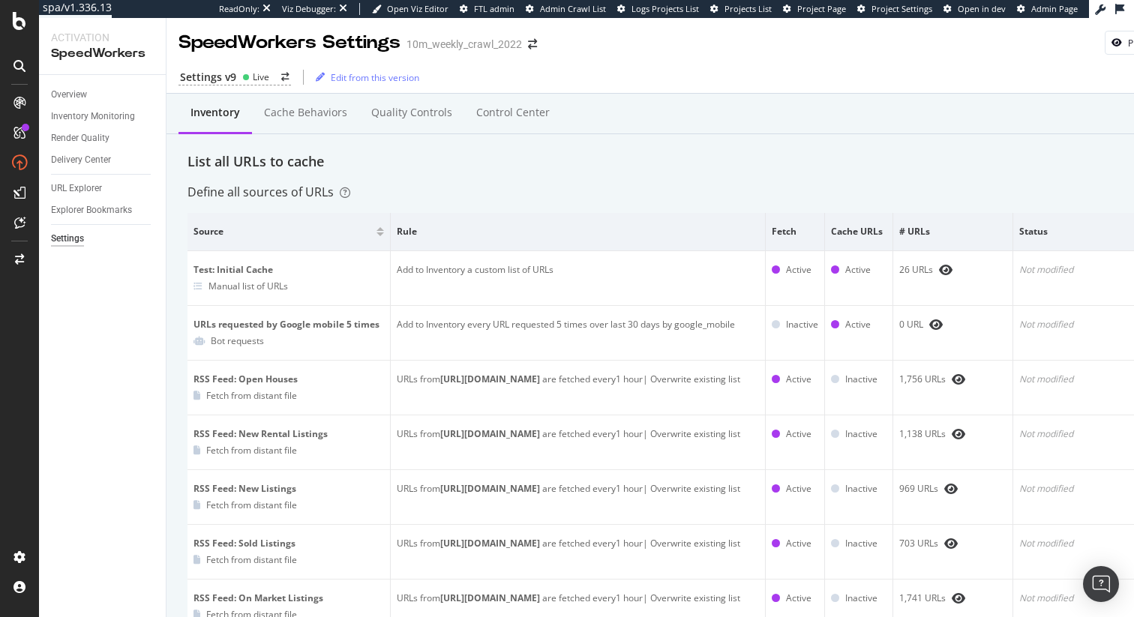
click at [600, 162] on div "List all URLs to cache" at bounding box center [688, 161] width 1002 height 19
click at [264, 76] on div "Live" at bounding box center [261, 76] width 16 height 13
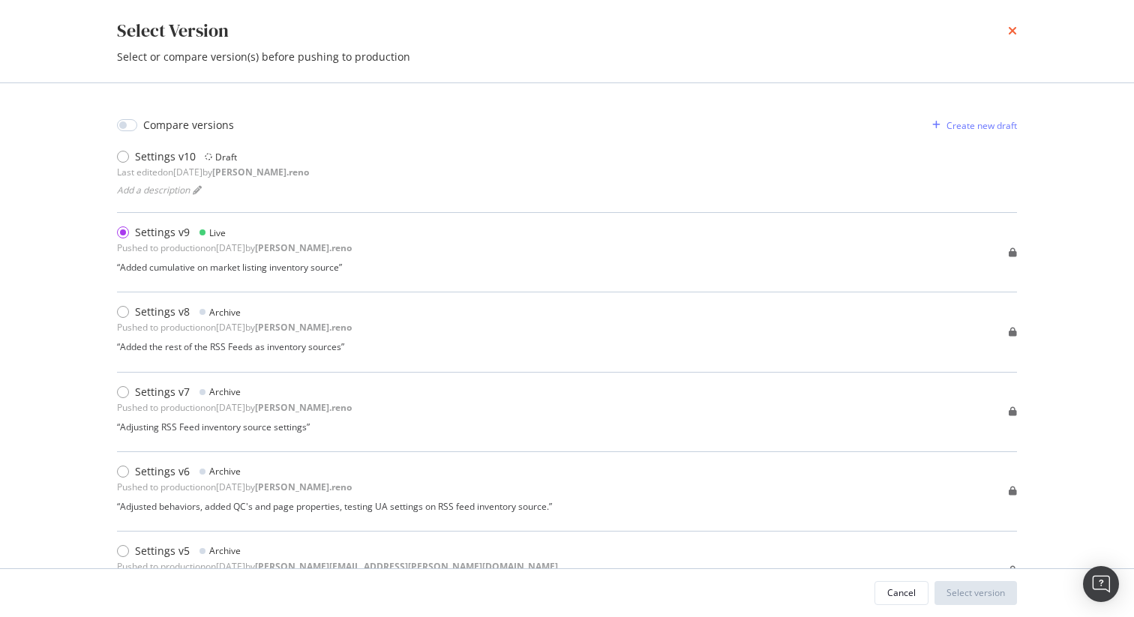
click at [1015, 28] on icon "times" at bounding box center [1012, 31] width 9 height 12
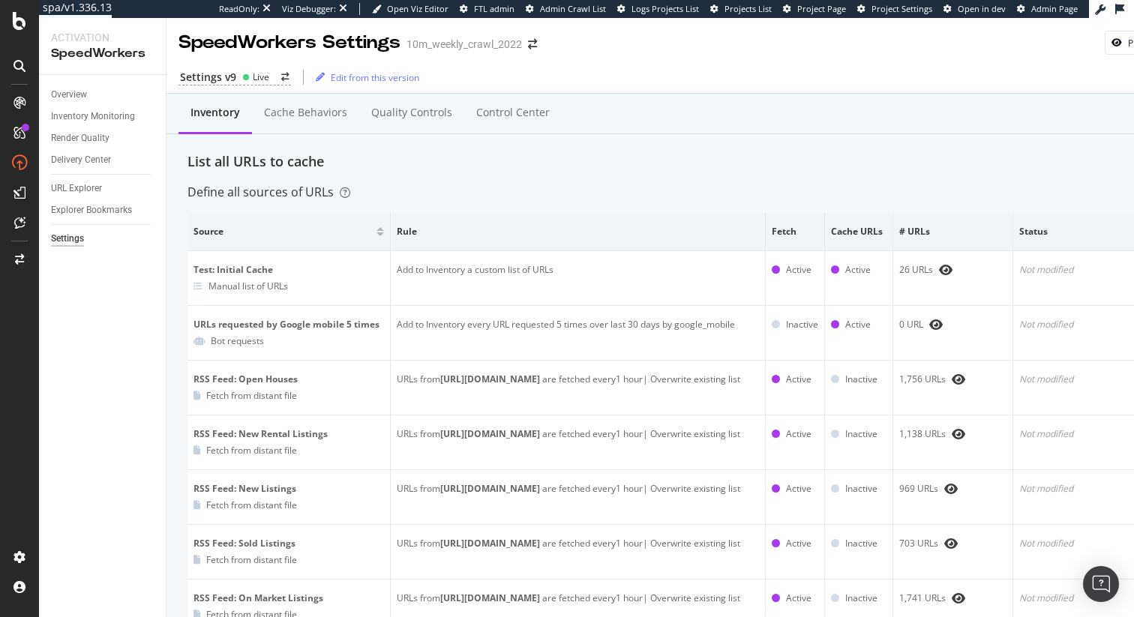
click at [715, 165] on div "List all URLs to cache" at bounding box center [688, 161] width 1002 height 19
click at [730, 186] on div "Define all sources of URLs" at bounding box center [688, 192] width 1002 height 17
click at [652, 164] on div "List all URLs to cache" at bounding box center [688, 161] width 1002 height 19
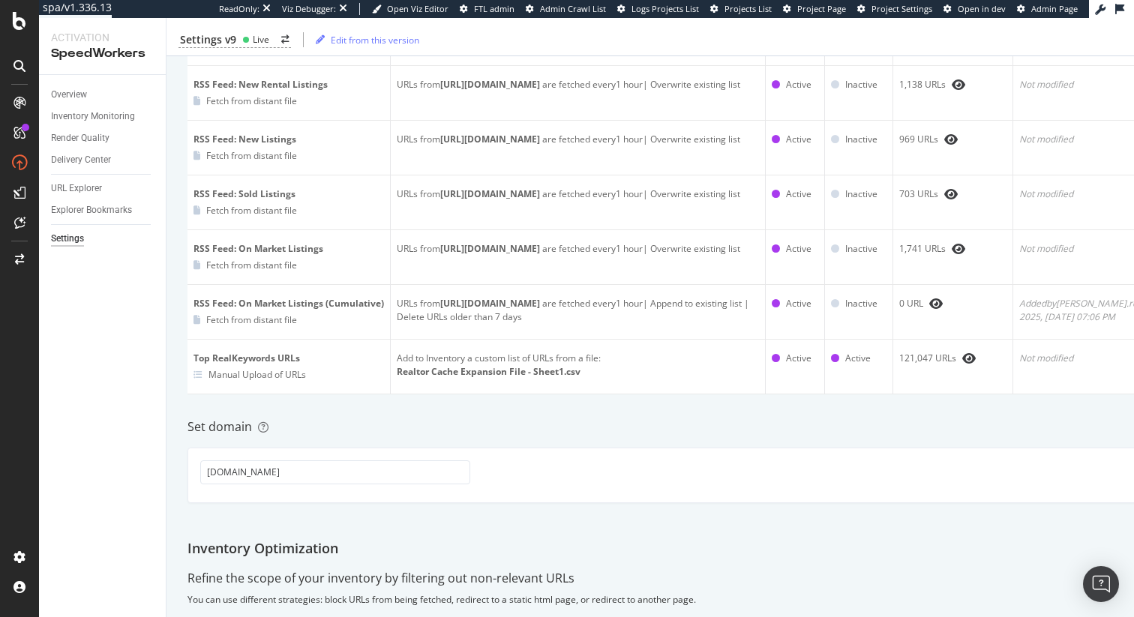
scroll to position [342, 0]
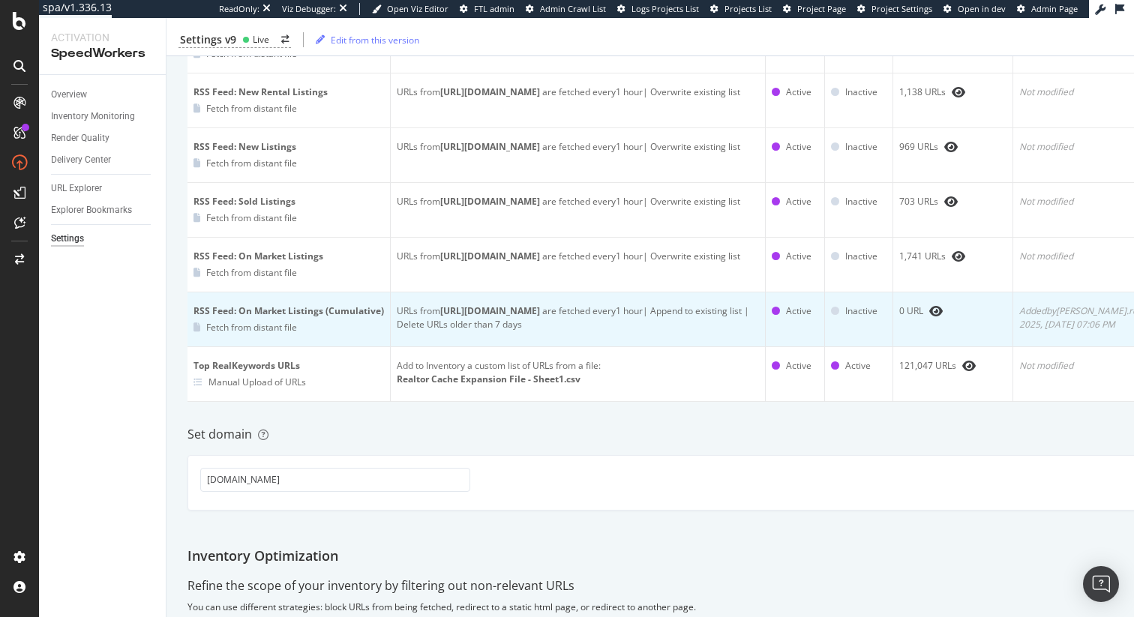
click at [537, 331] on div "URLs from https://www.realtor.com/realestateandhomes-detail/sitemap-rss-price/r…" at bounding box center [578, 317] width 362 height 27
click at [513, 331] on div "URLs from https://www.realtor.com/realestateandhomes-detail/sitemap-rss-price/r…" at bounding box center [578, 317] width 362 height 27
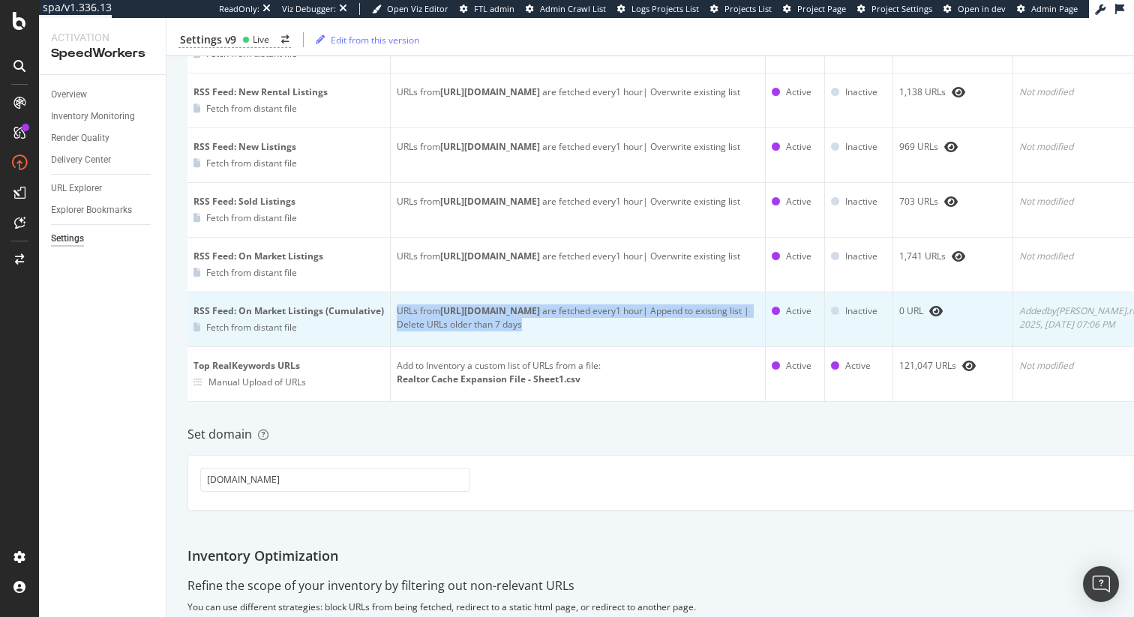
click at [513, 331] on div "URLs from https://www.realtor.com/realestateandhomes-detail/sitemap-rss-price/r…" at bounding box center [578, 317] width 362 height 27
click at [499, 317] on b "[URL][DOMAIN_NAME]" at bounding box center [490, 310] width 100 height 13
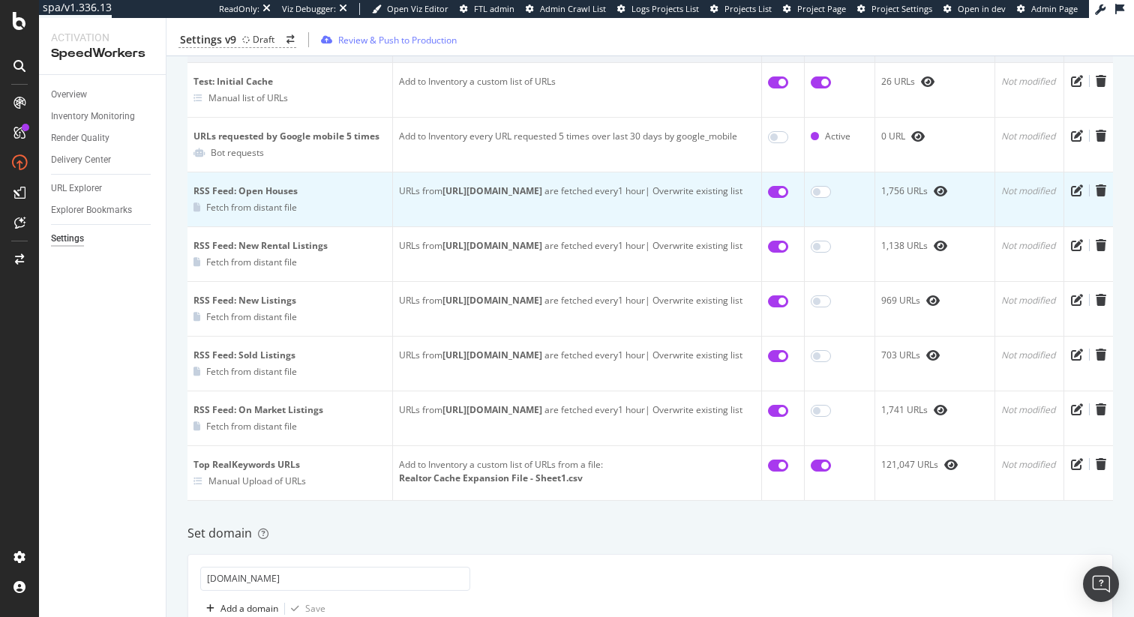
scroll to position [184, 0]
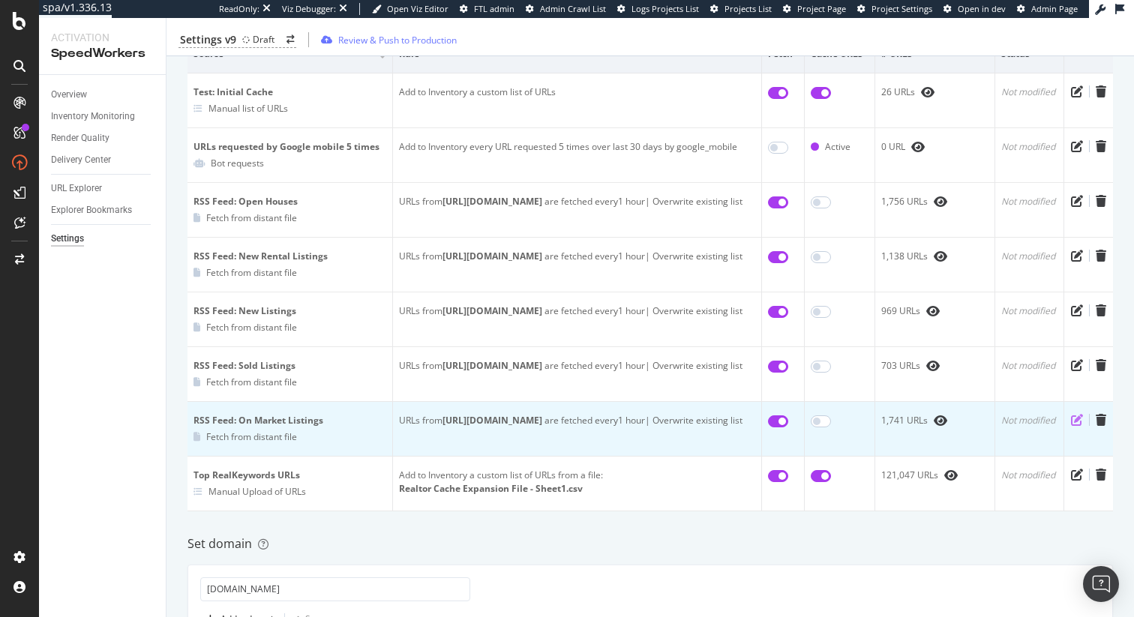
click at [1081, 426] on icon "pen-to-square" at bounding box center [1077, 420] width 12 height 12
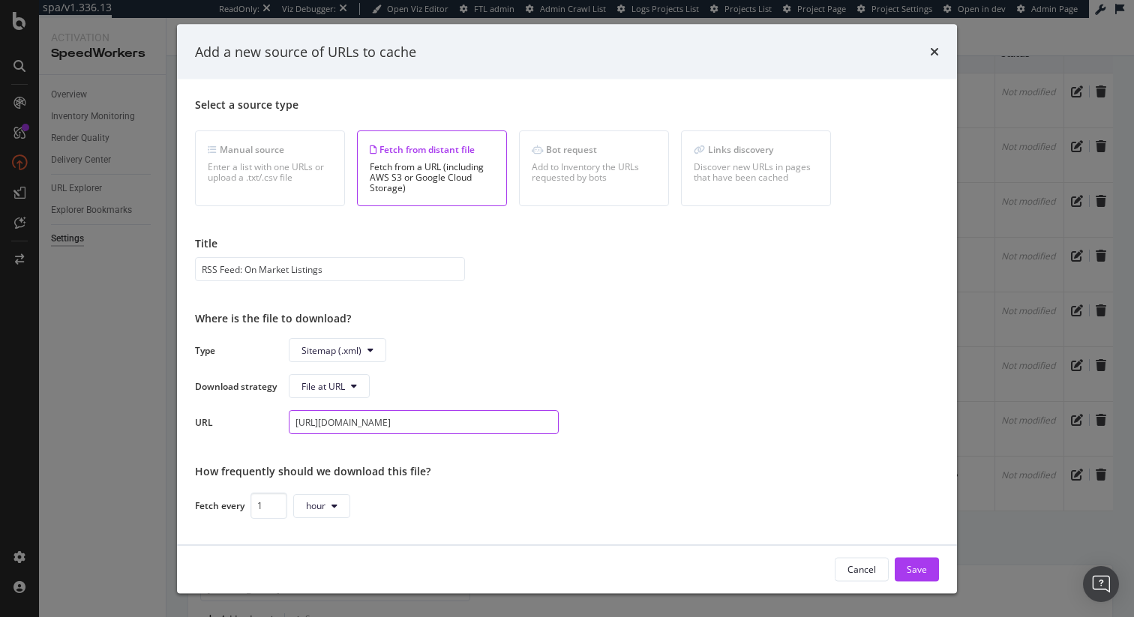
click at [442, 423] on input "[URL][DOMAIN_NAME]" at bounding box center [424, 422] width 270 height 24
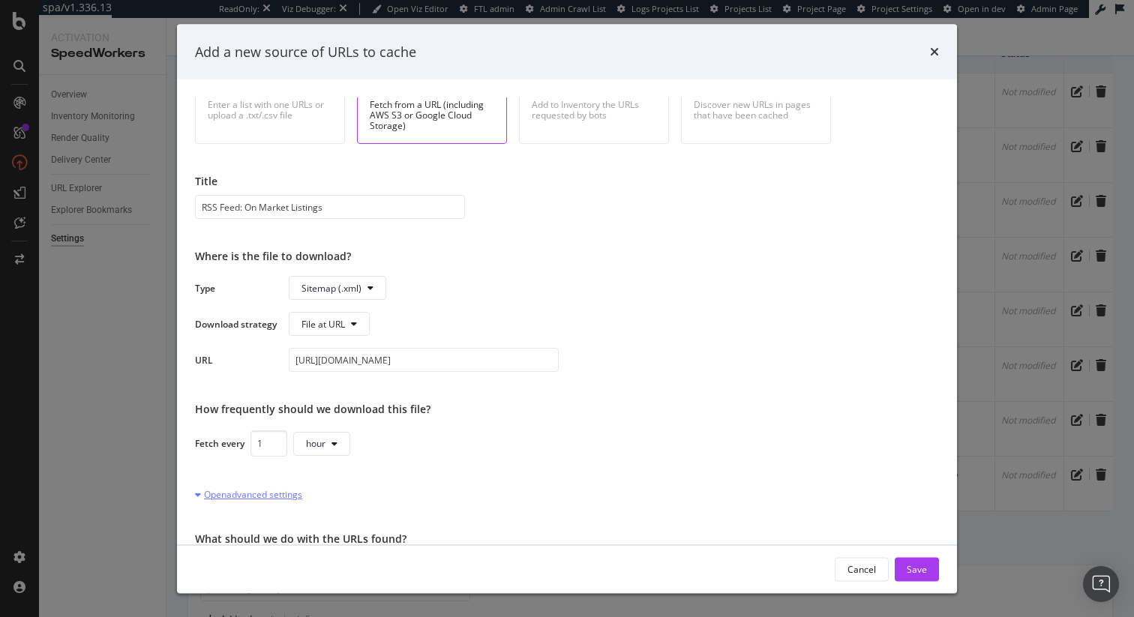
click at [298, 493] on div "Open advanced settings" at bounding box center [248, 494] width 107 height 13
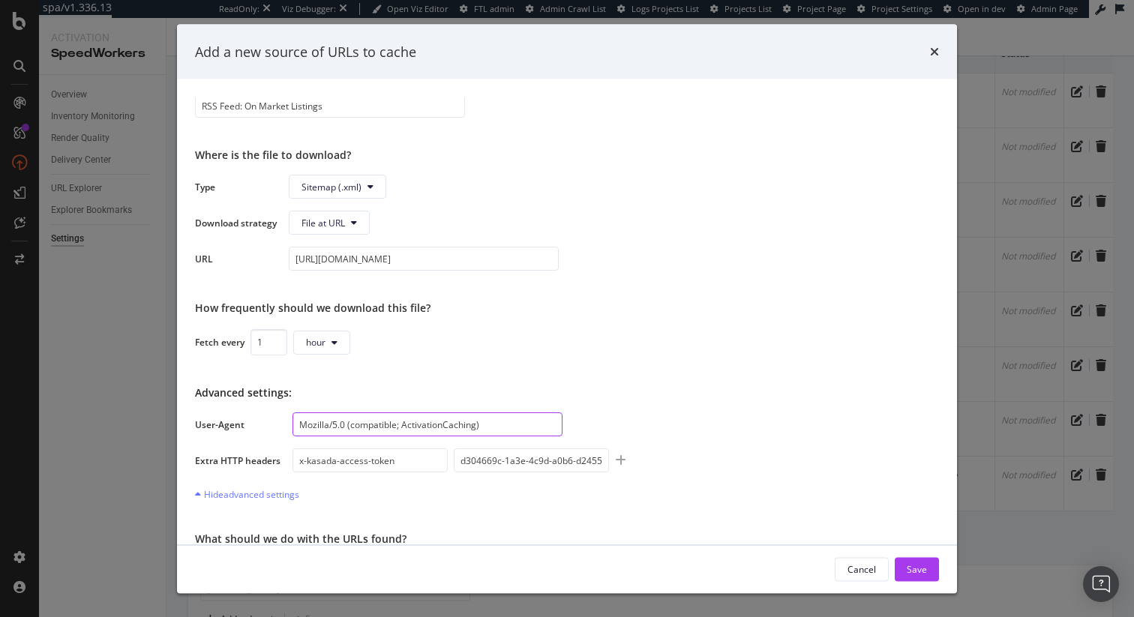
click at [475, 420] on input "Mozilla/5.0 (compatible; ActivationCaching)" at bounding box center [427, 424] width 270 height 24
click at [349, 455] on input "x-kasada-access-token" at bounding box center [369, 460] width 155 height 24
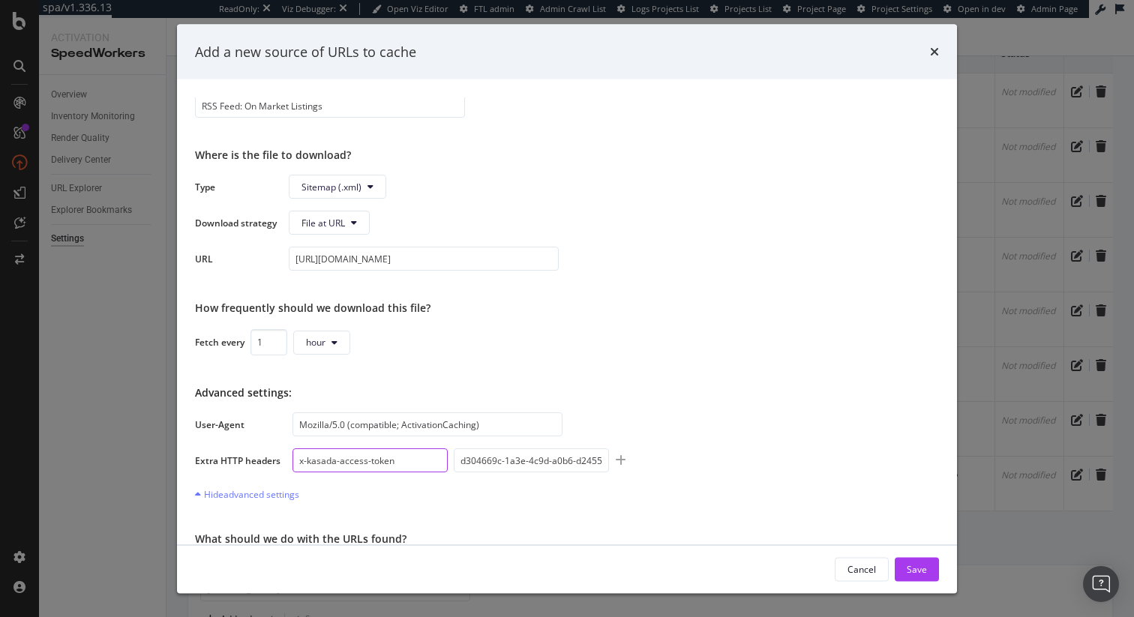
click at [349, 455] on input "x-kasada-access-token" at bounding box center [369, 460] width 155 height 24
click at [514, 460] on input "d304669c-1a3e-4c9d-a0b6-d24556746263" at bounding box center [531, 460] width 155 height 24
